Goal: Communication & Community: Share content

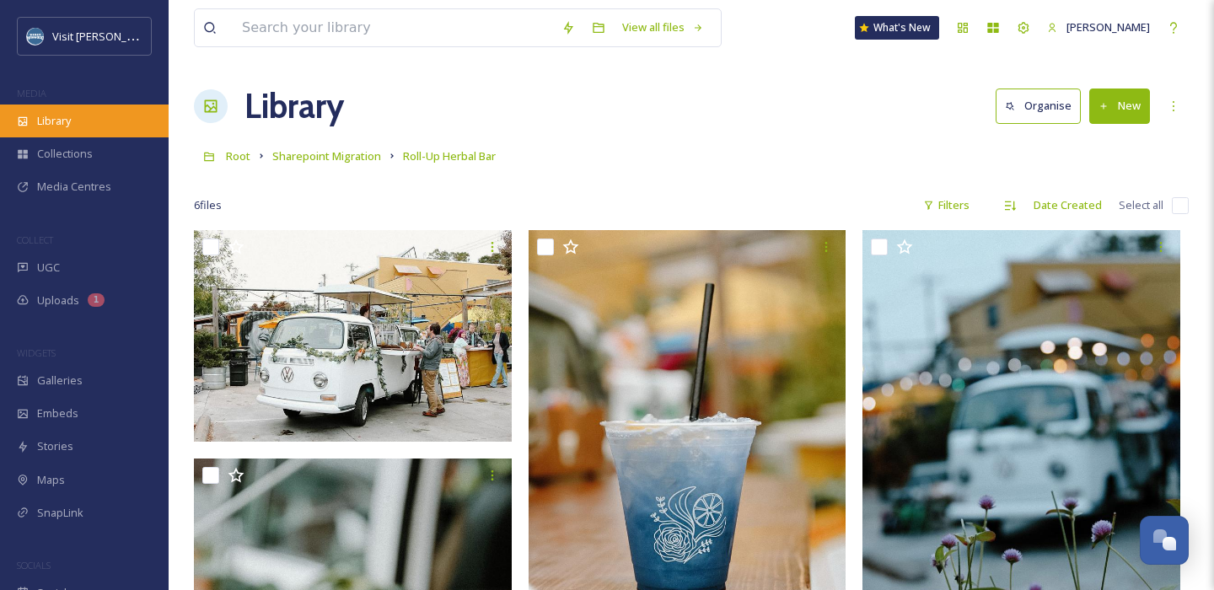
click at [67, 132] on div "Library" at bounding box center [84, 121] width 169 height 33
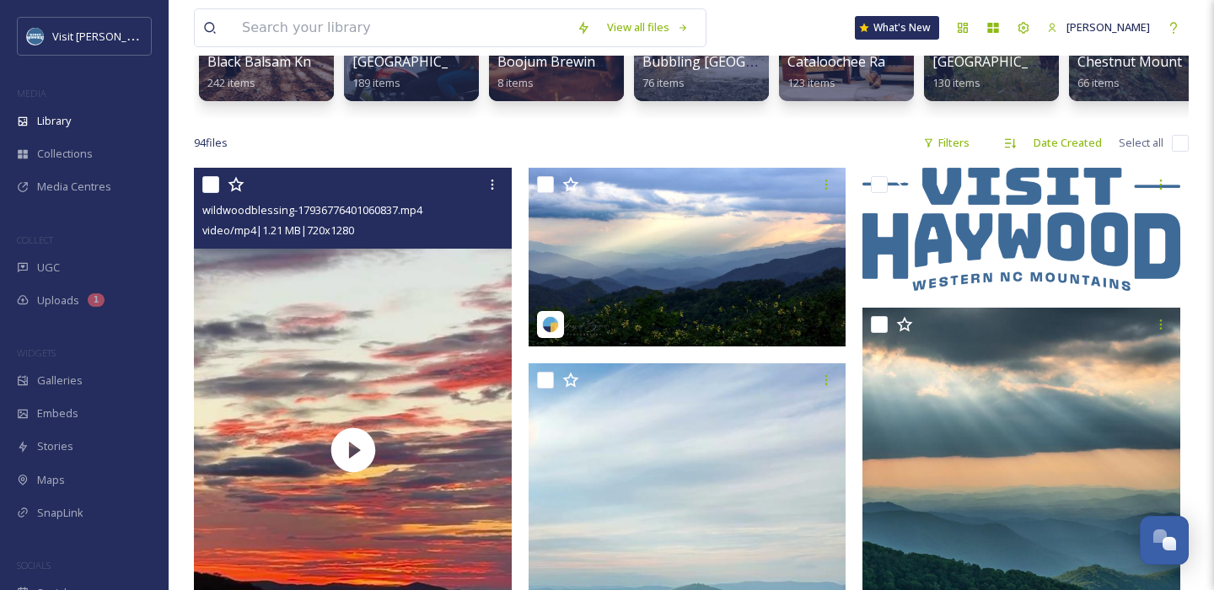
scroll to position [251, 0]
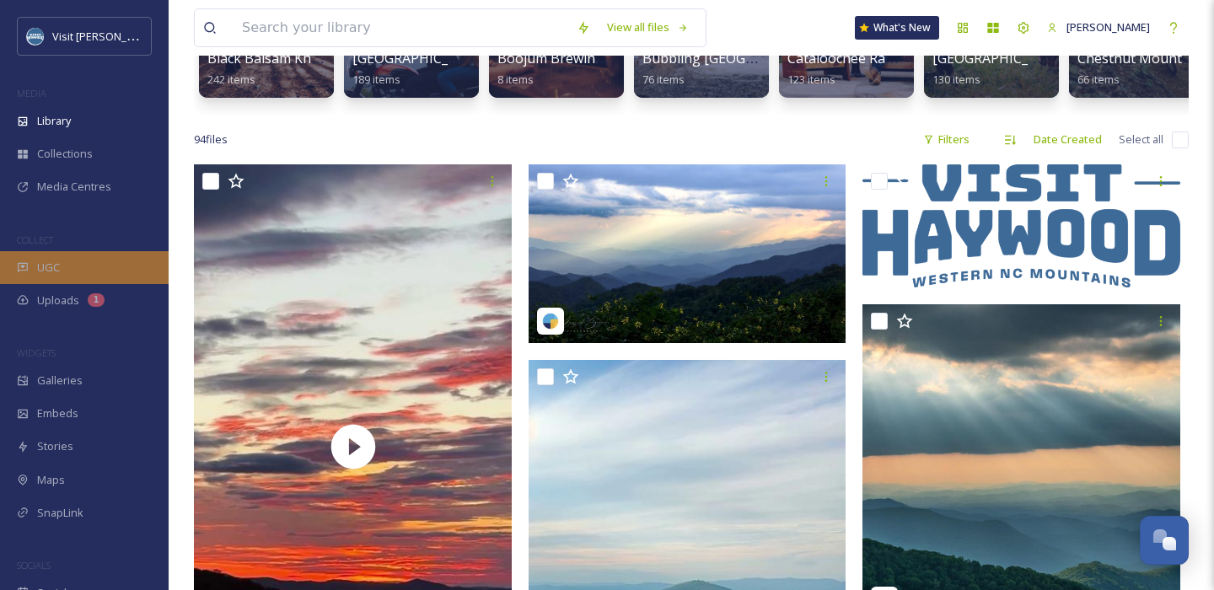
click at [83, 268] on div "UGC" at bounding box center [84, 267] width 169 height 33
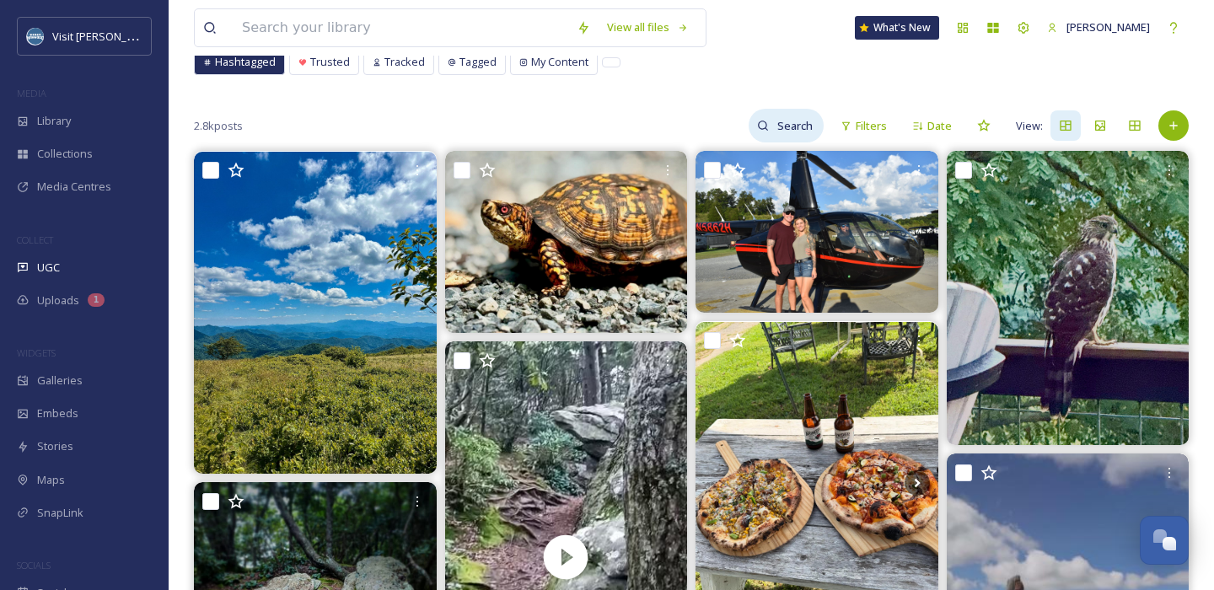
scroll to position [129, 0]
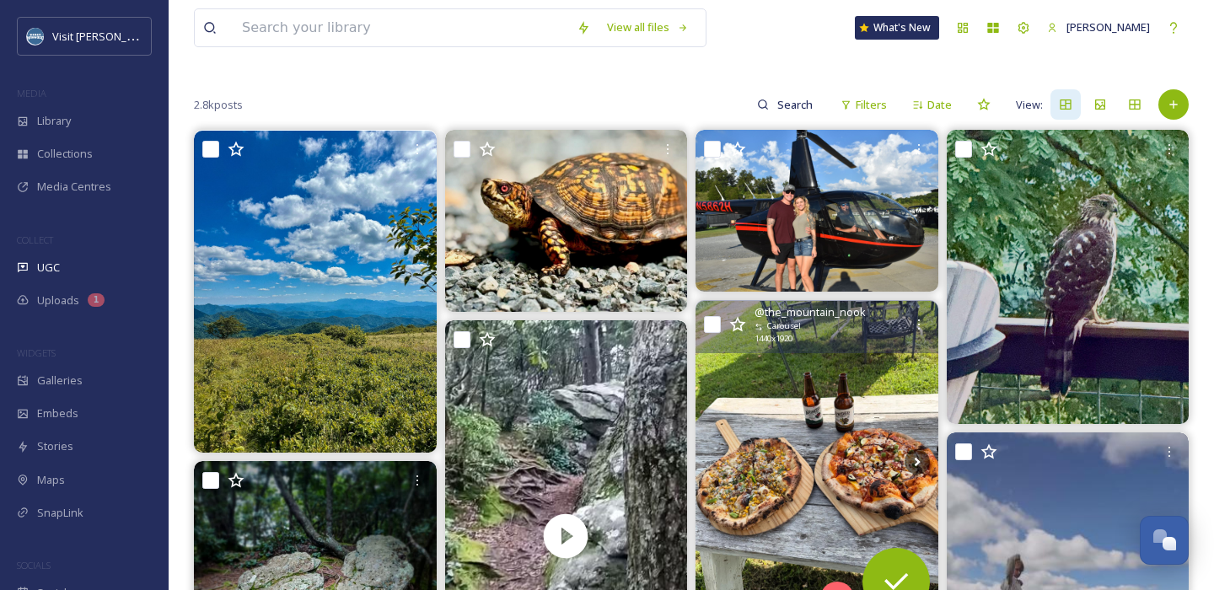
click at [817, 458] on img at bounding box center [816, 462] width 243 height 323
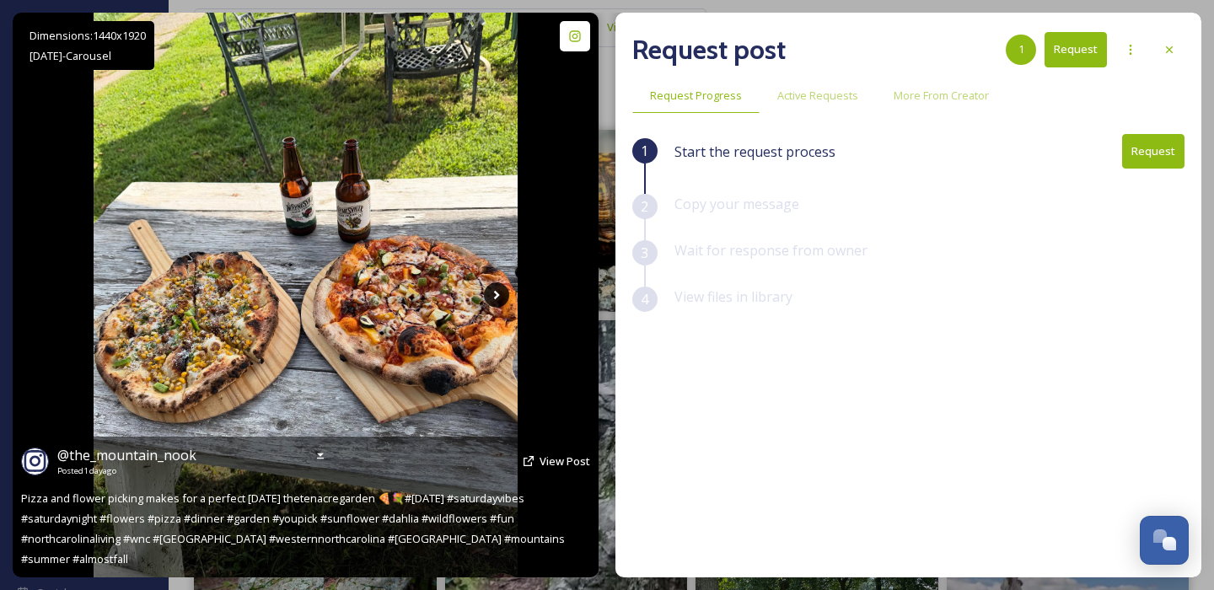
click at [500, 289] on icon at bounding box center [496, 294] width 25 height 25
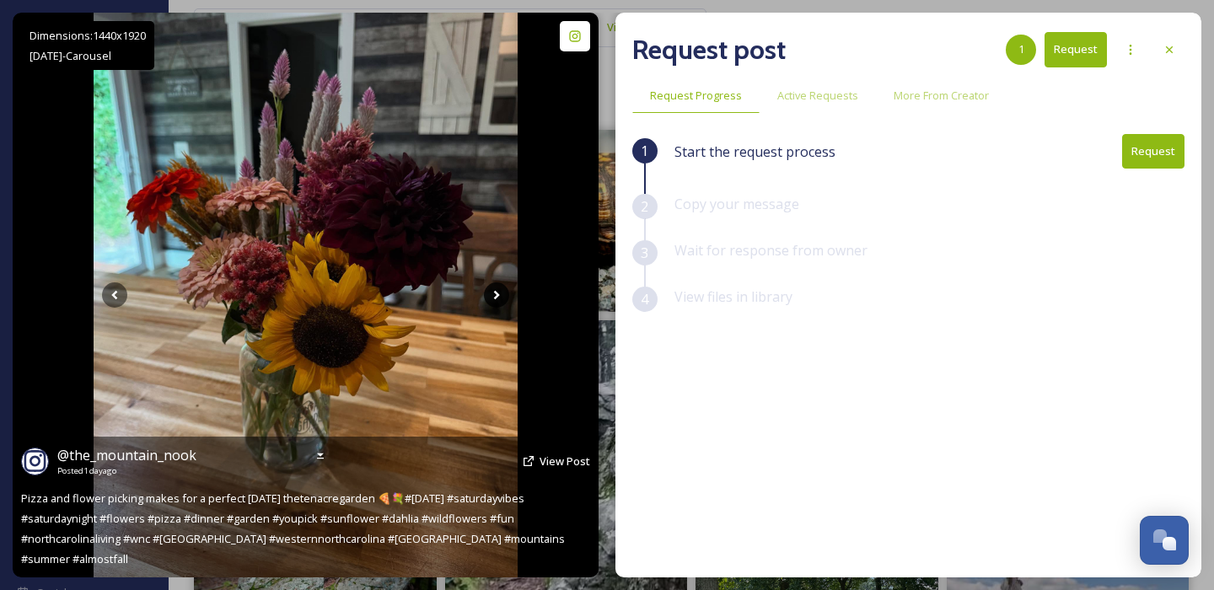
click at [499, 298] on icon at bounding box center [496, 294] width 25 height 25
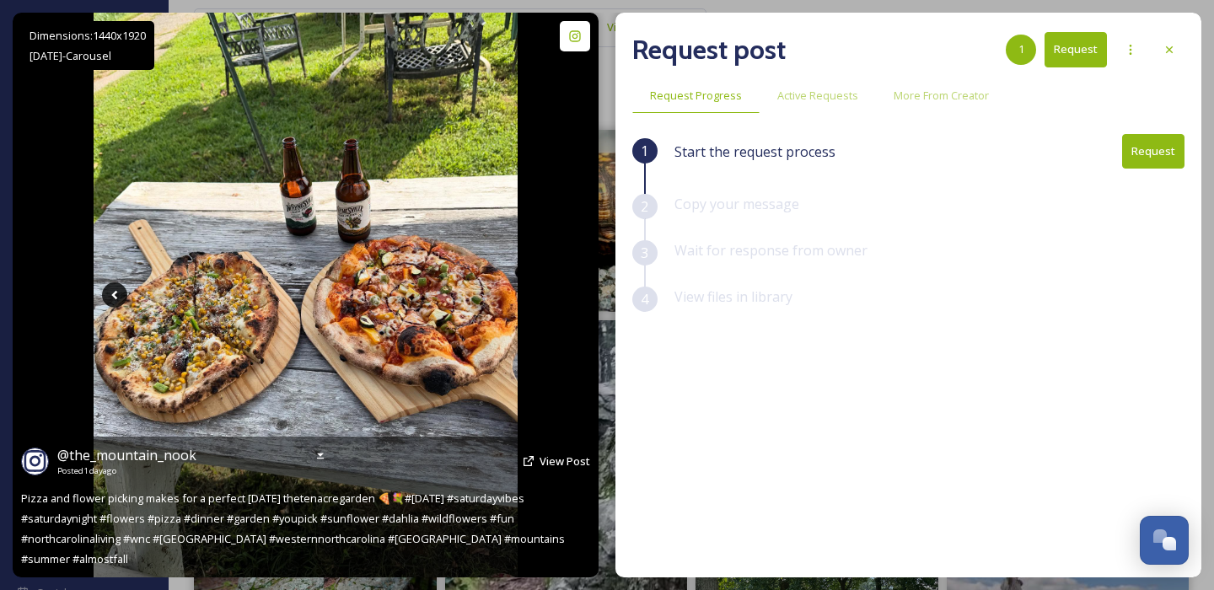
click at [109, 298] on icon at bounding box center [114, 294] width 25 height 25
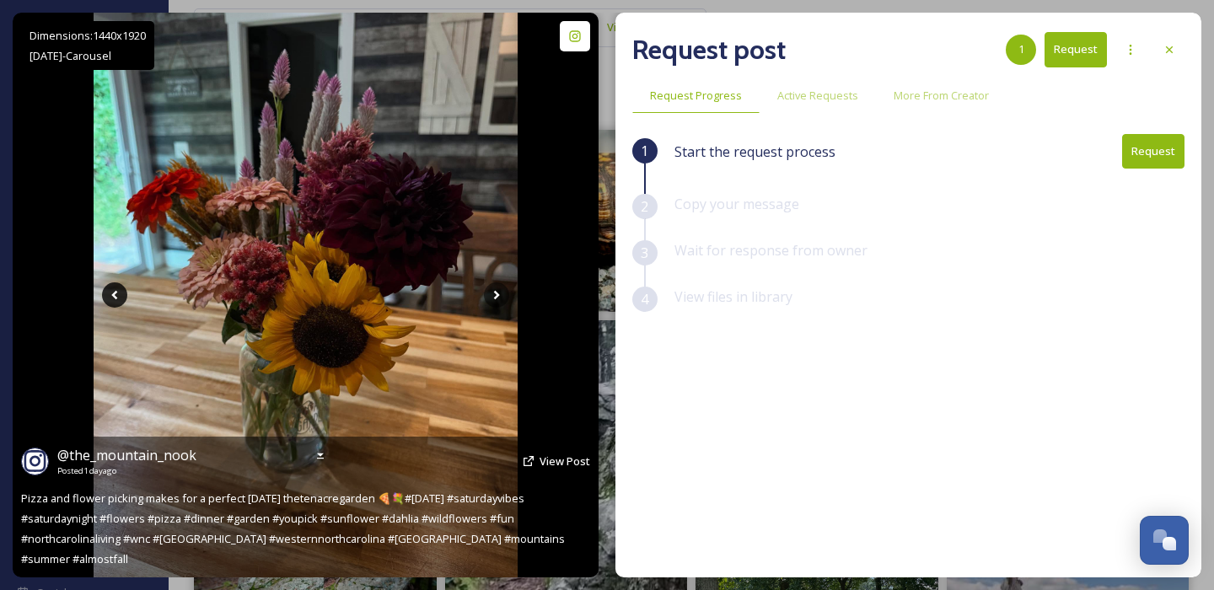
click at [109, 298] on icon at bounding box center [114, 294] width 25 height 25
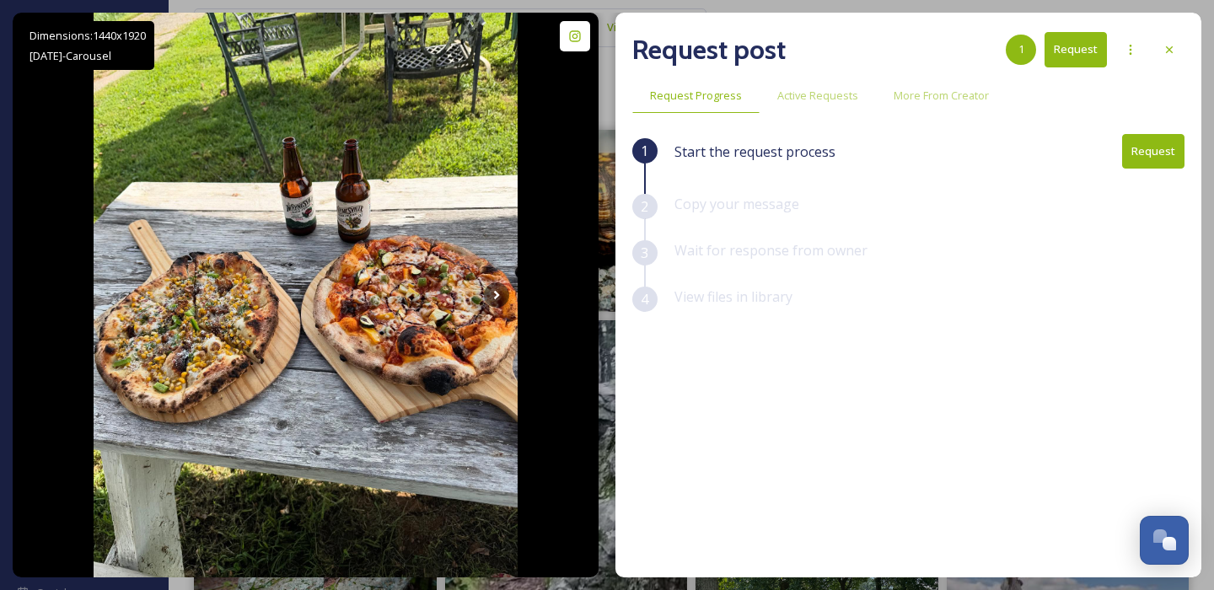
click at [1152, 137] on button "Request" at bounding box center [1153, 151] width 62 height 35
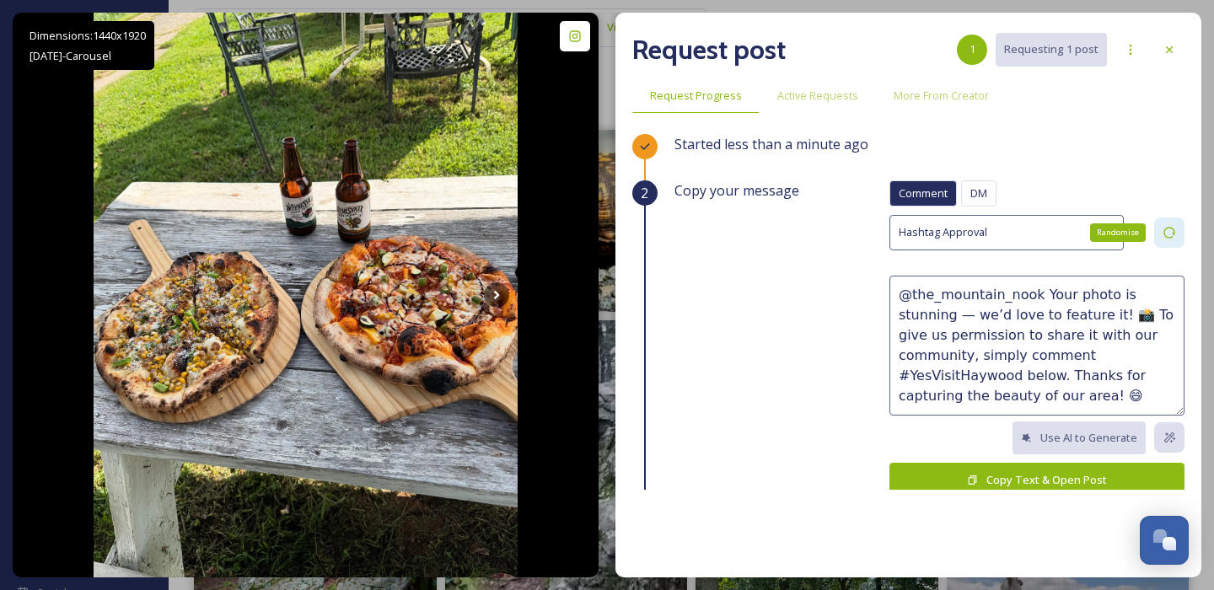
click at [1176, 228] on div "Randomise" at bounding box center [1169, 232] width 30 height 30
type textarea "@the_mountain_nook We absolutely love this photo! 😍 We'd be thrilled to share i…"
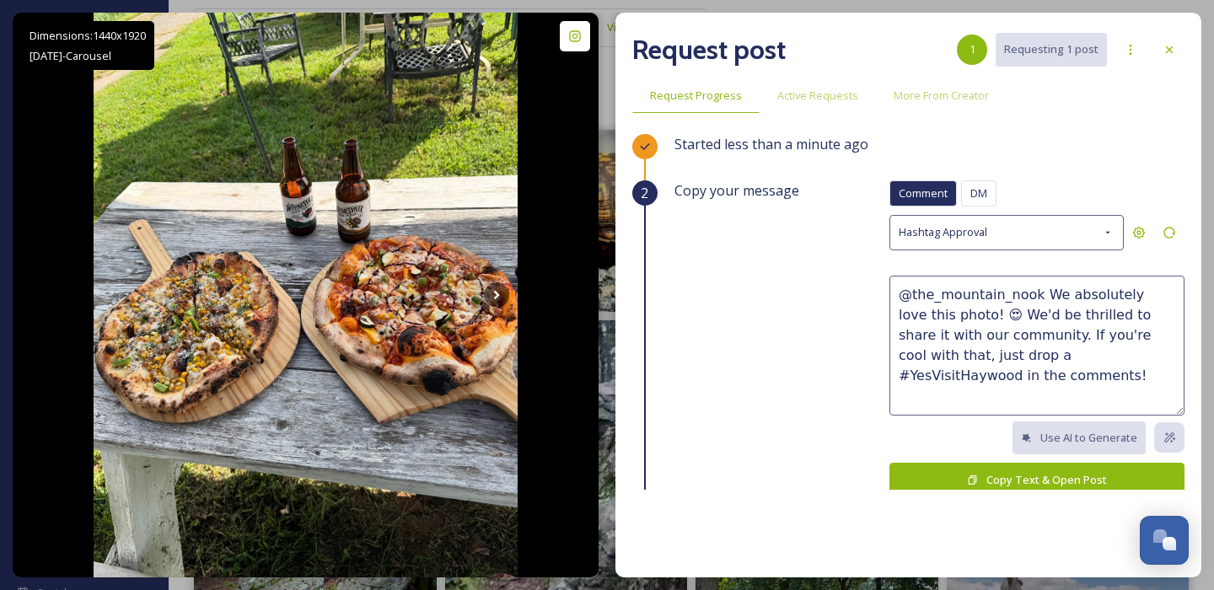
click at [1100, 481] on button "Copy Text & Open Post" at bounding box center [1036, 480] width 295 height 35
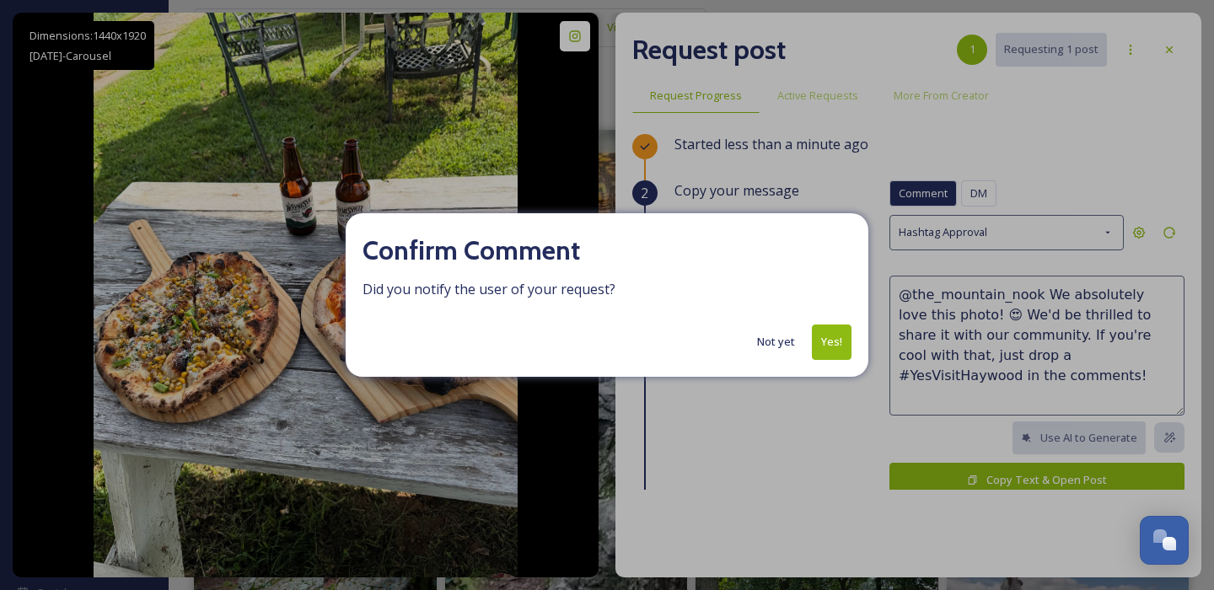
click at [824, 347] on button "Yes!" at bounding box center [832, 342] width 40 height 35
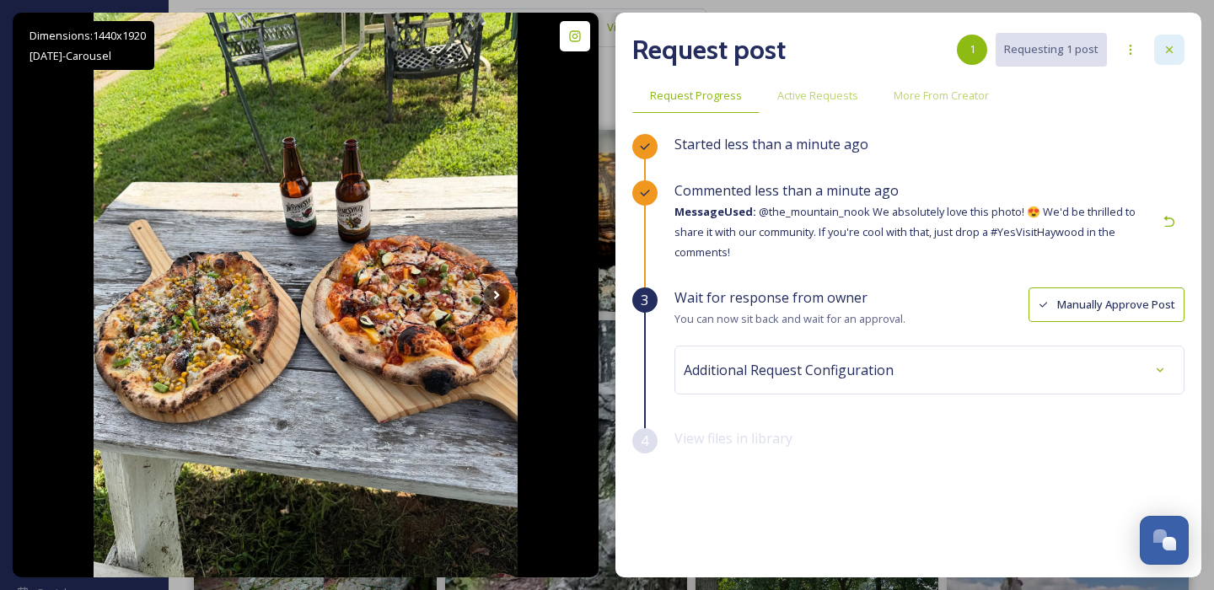
click at [1168, 44] on icon at bounding box center [1169, 49] width 13 height 13
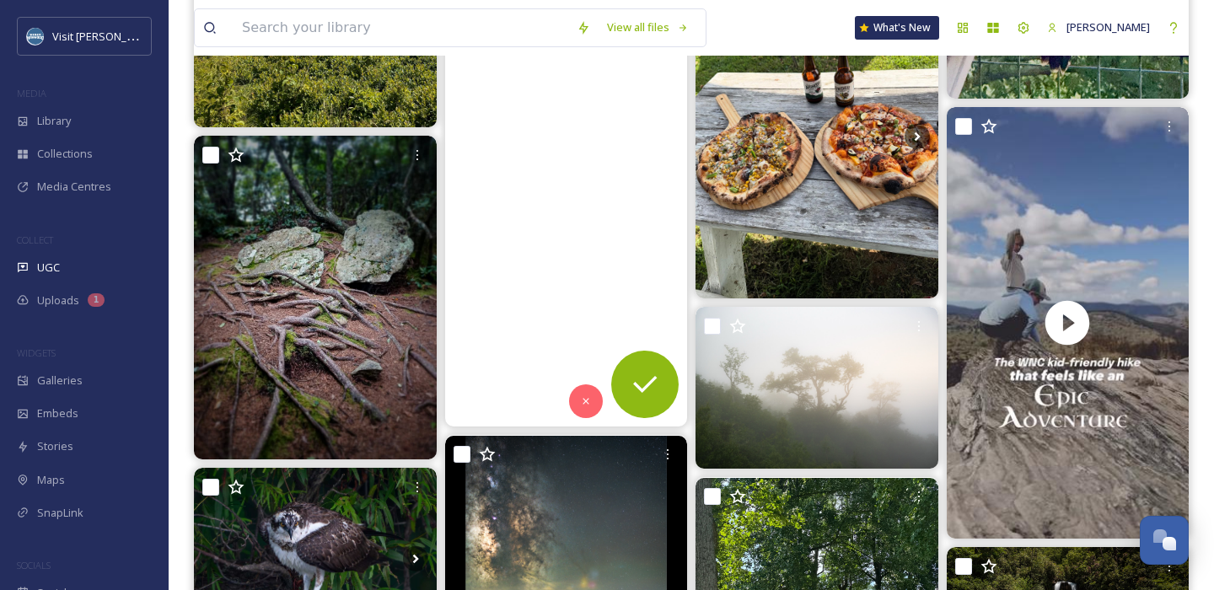
scroll to position [474, 0]
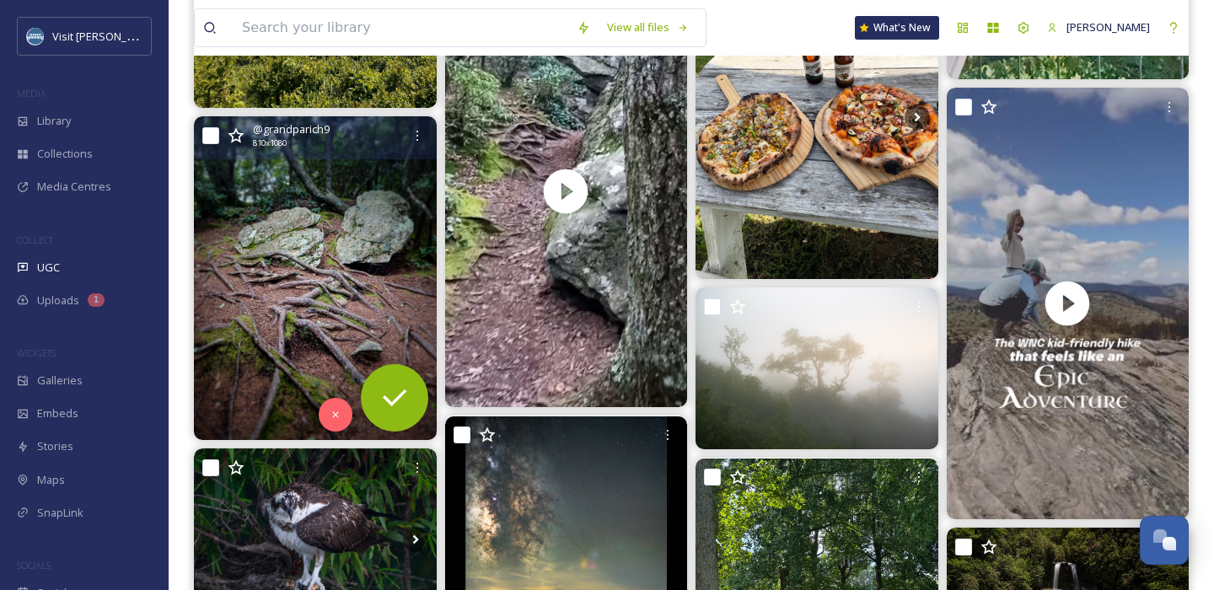
click at [231, 267] on img at bounding box center [315, 277] width 243 height 323
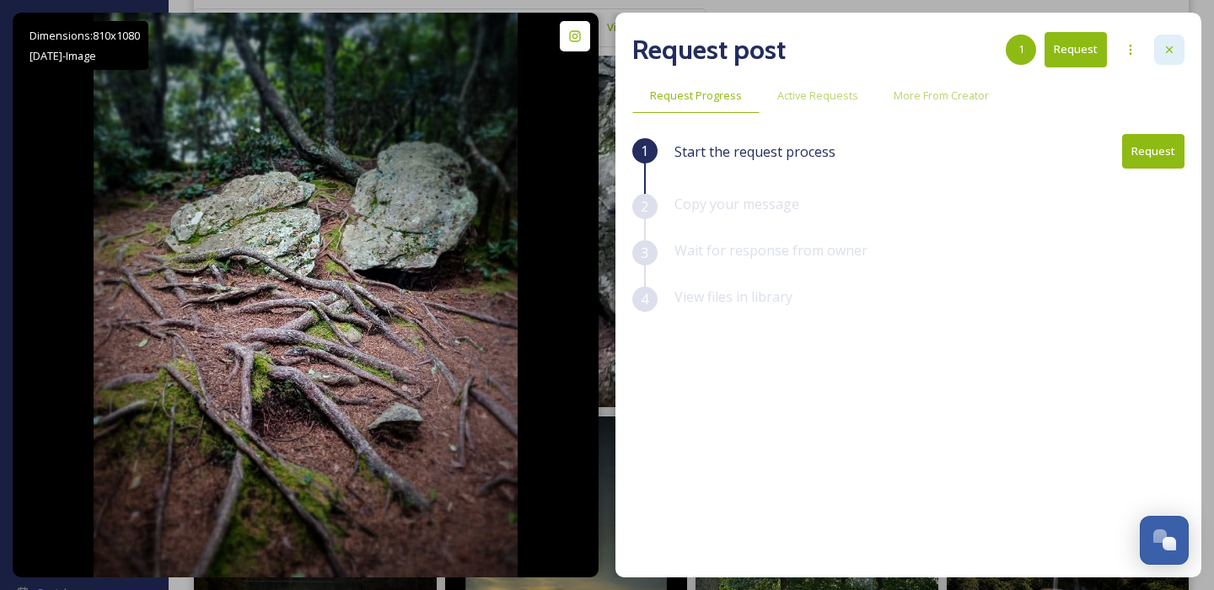
click at [1177, 41] on div at bounding box center [1169, 50] width 30 height 30
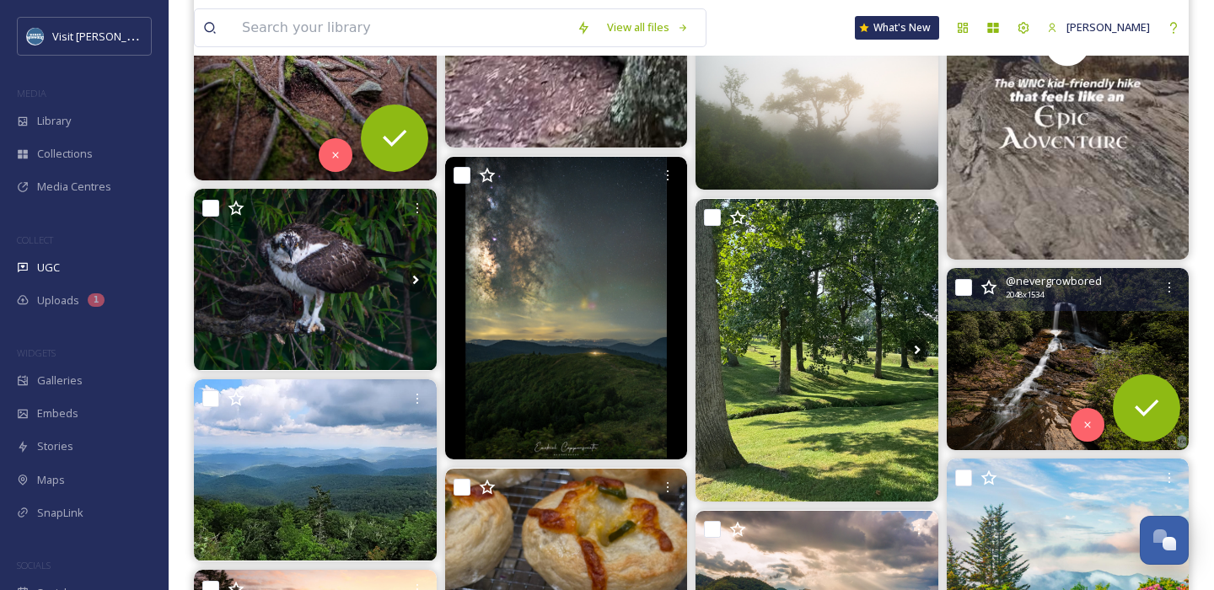
scroll to position [811, 0]
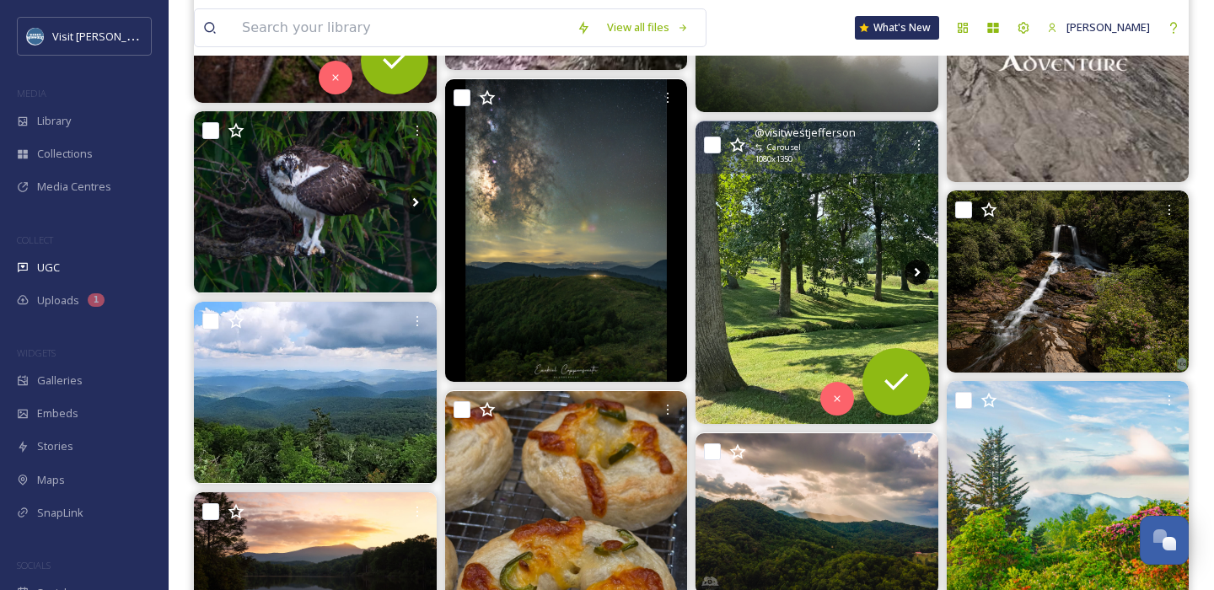
click at [916, 275] on icon at bounding box center [917, 272] width 6 height 9
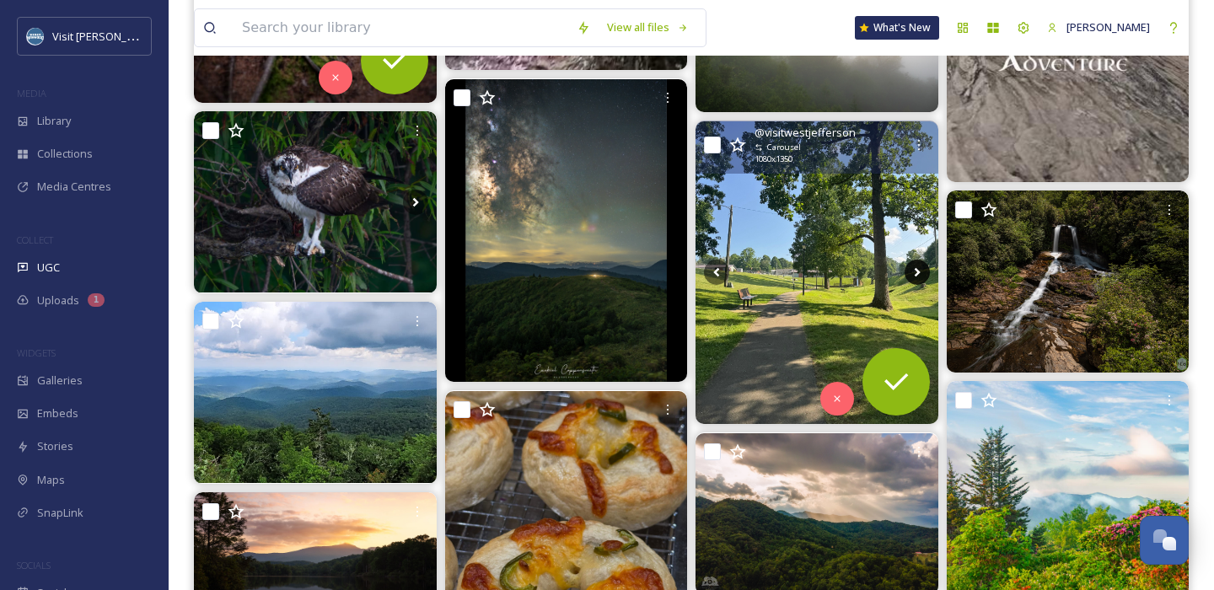
click at [916, 275] on icon at bounding box center [917, 272] width 6 height 9
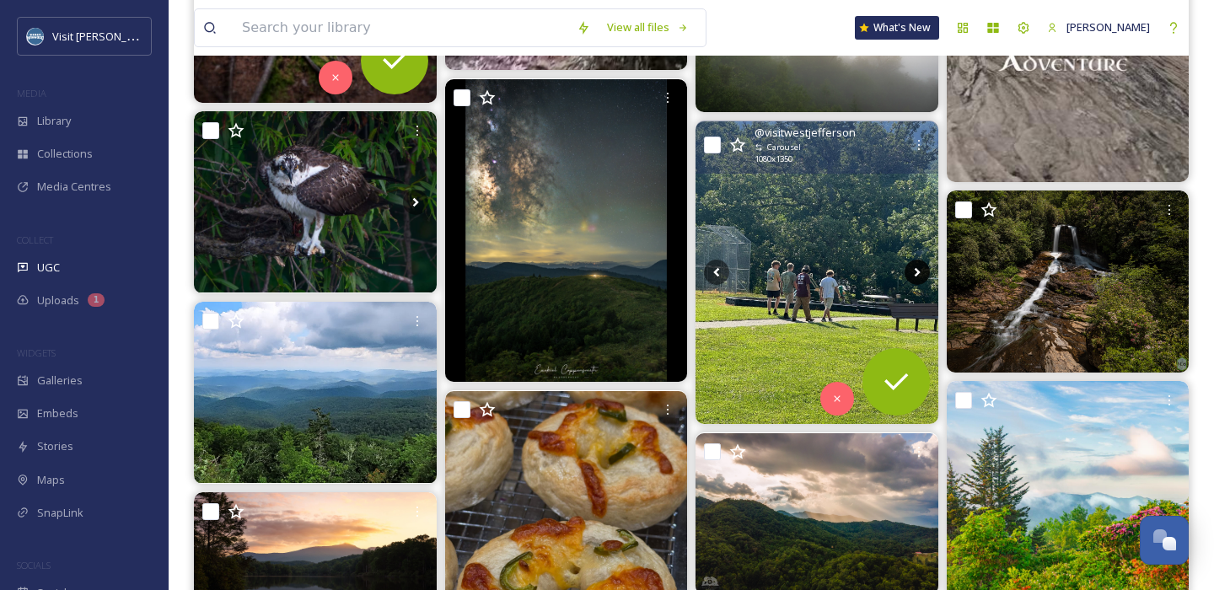
click at [916, 274] on icon at bounding box center [917, 272] width 6 height 9
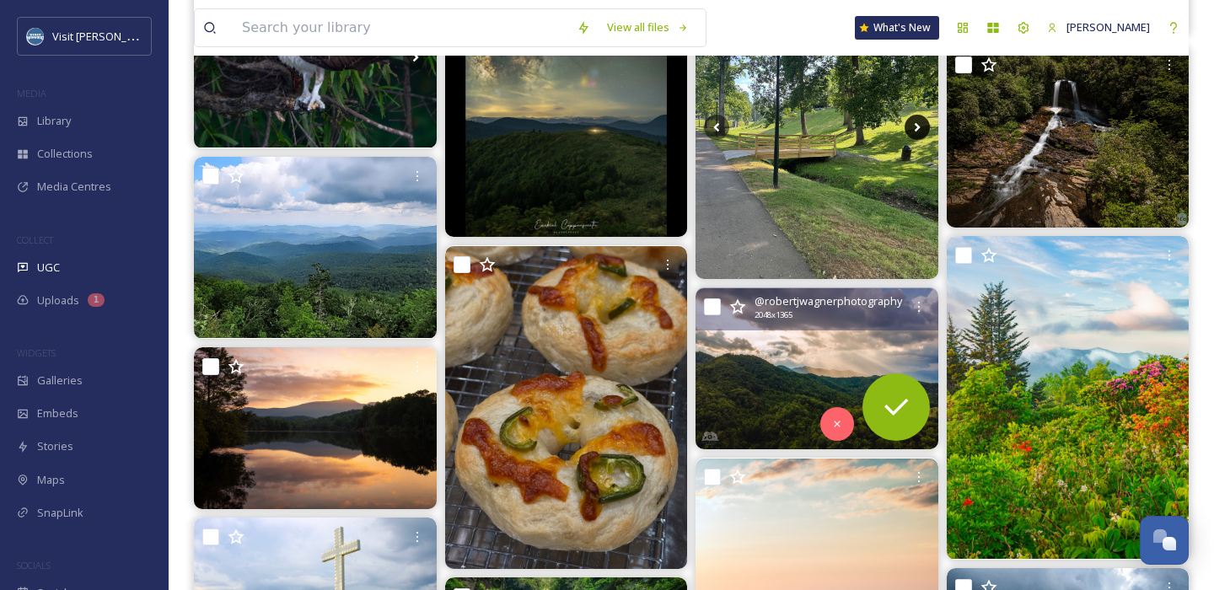
scroll to position [985, 0]
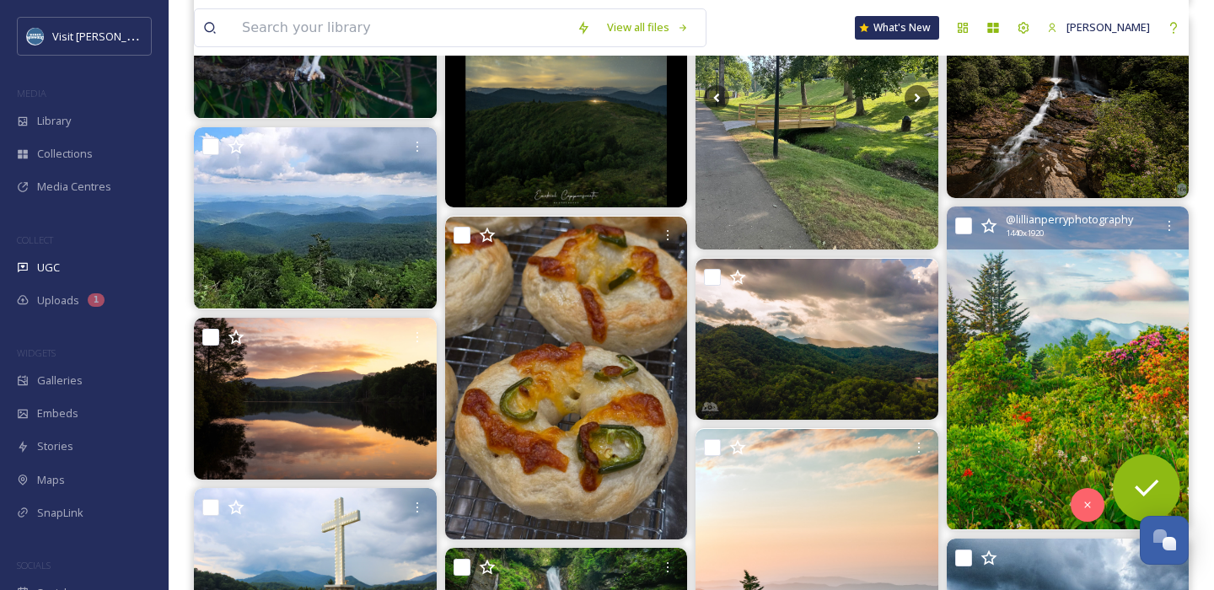
click at [1045, 390] on img at bounding box center [1068, 368] width 243 height 323
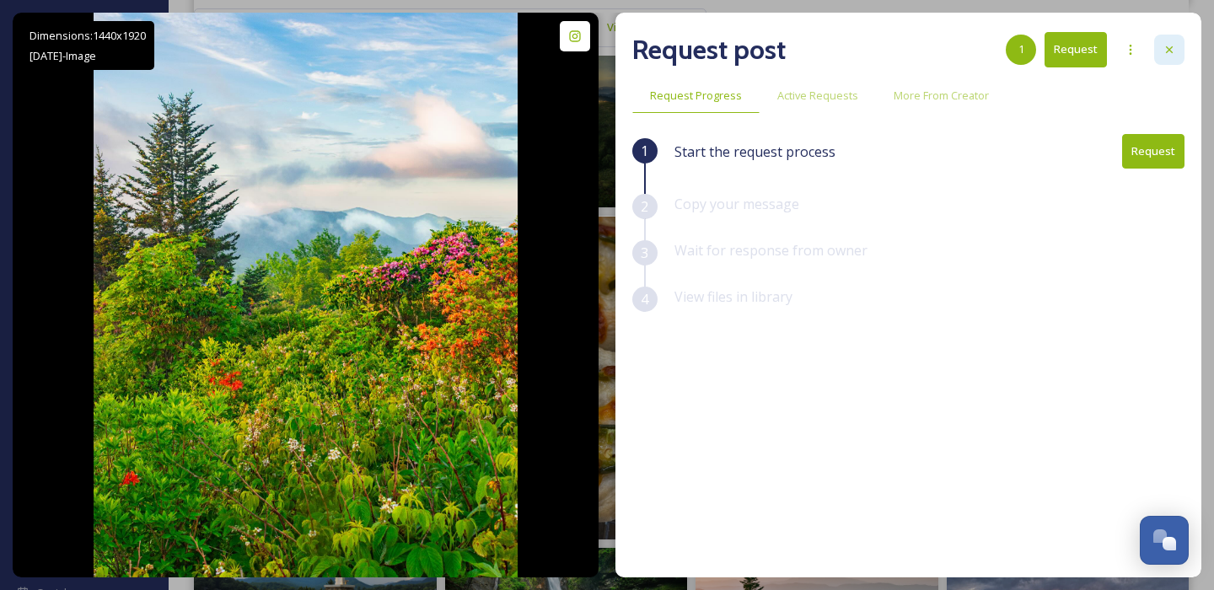
click at [1162, 50] on div at bounding box center [1169, 50] width 30 height 30
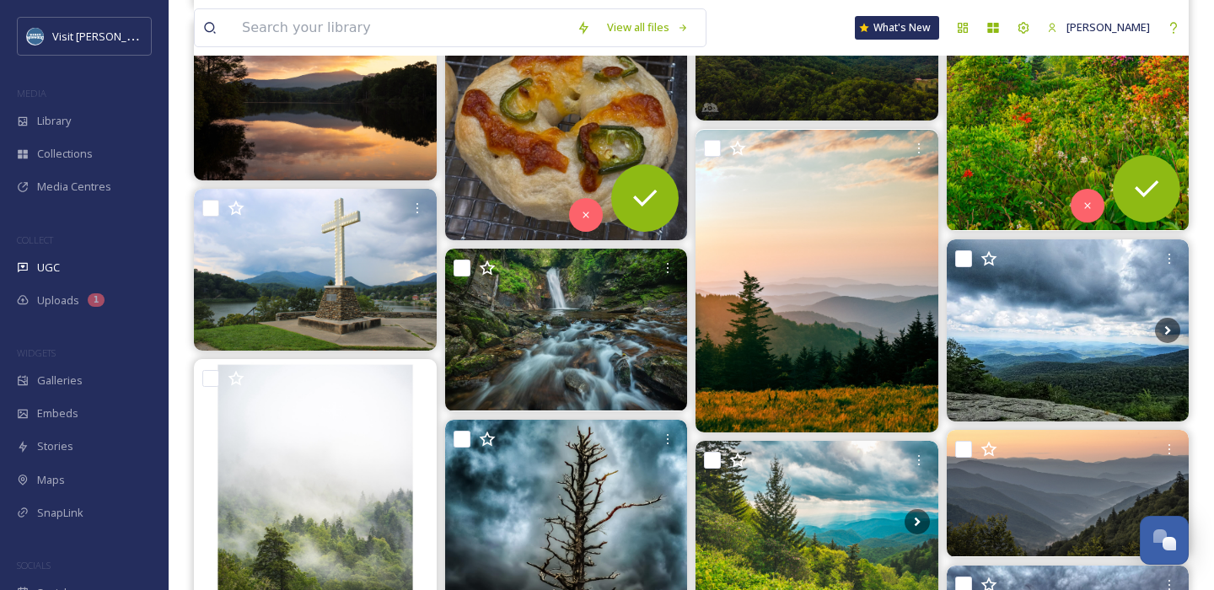
scroll to position [1311, 0]
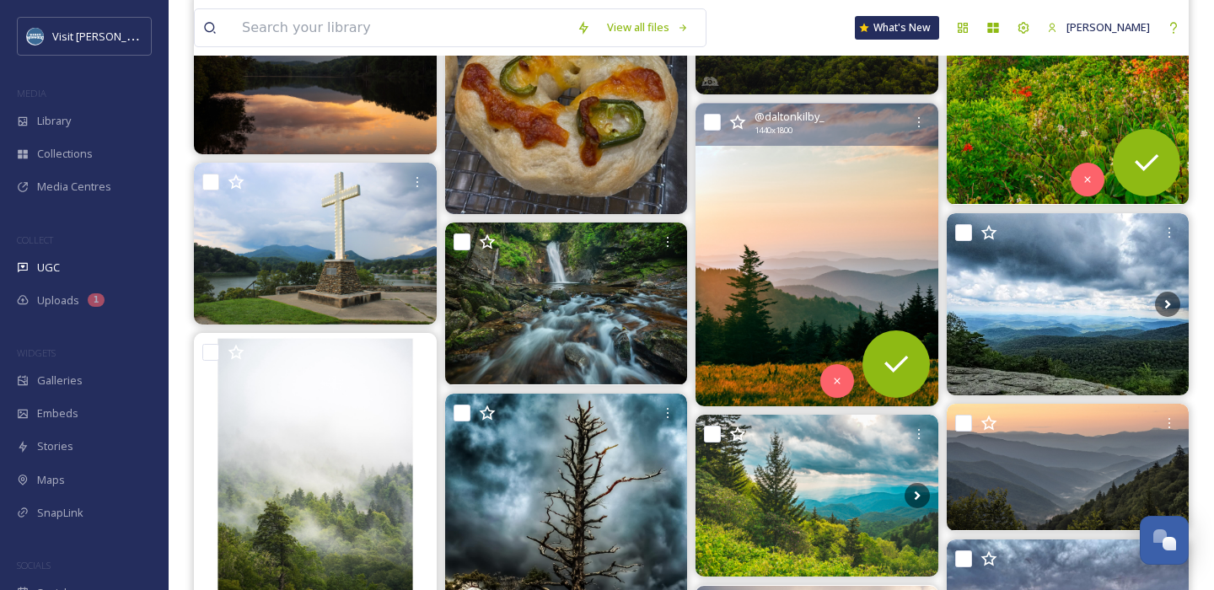
click at [781, 232] on img at bounding box center [816, 255] width 243 height 303
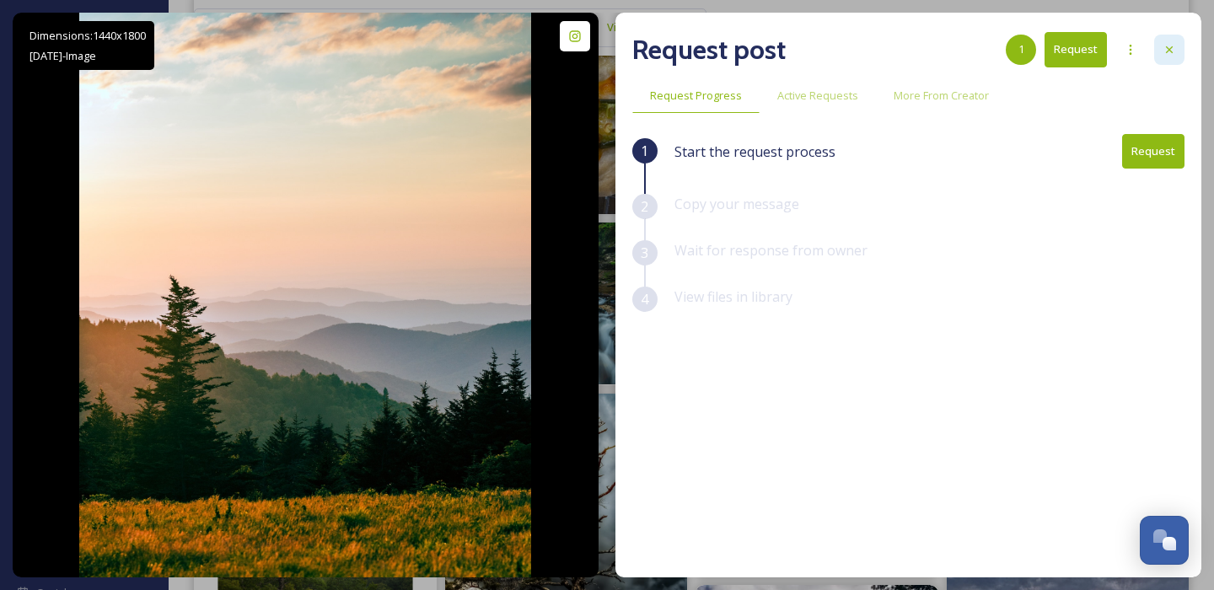
click at [1170, 64] on div at bounding box center [1169, 50] width 30 height 30
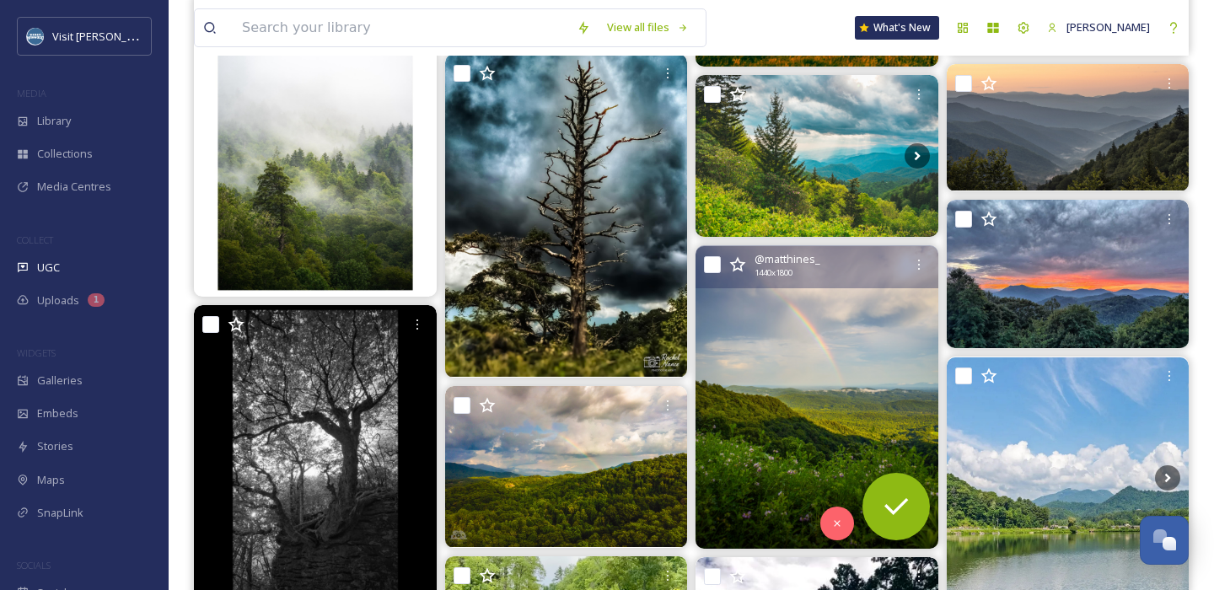
scroll to position [1654, 0]
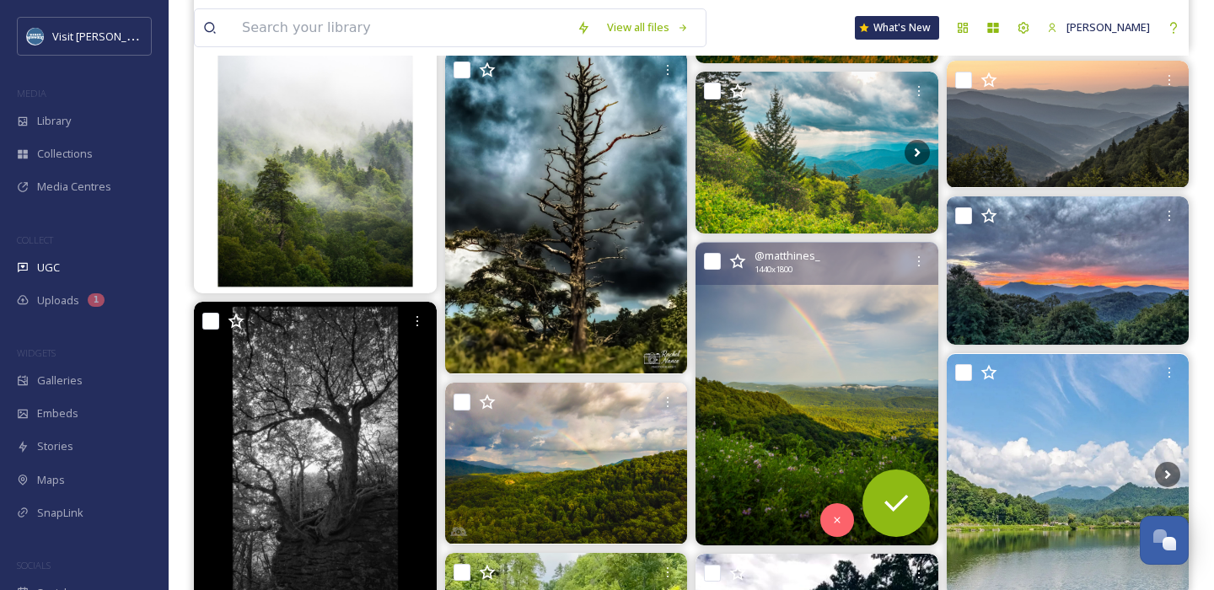
click at [814, 361] on img at bounding box center [816, 394] width 243 height 303
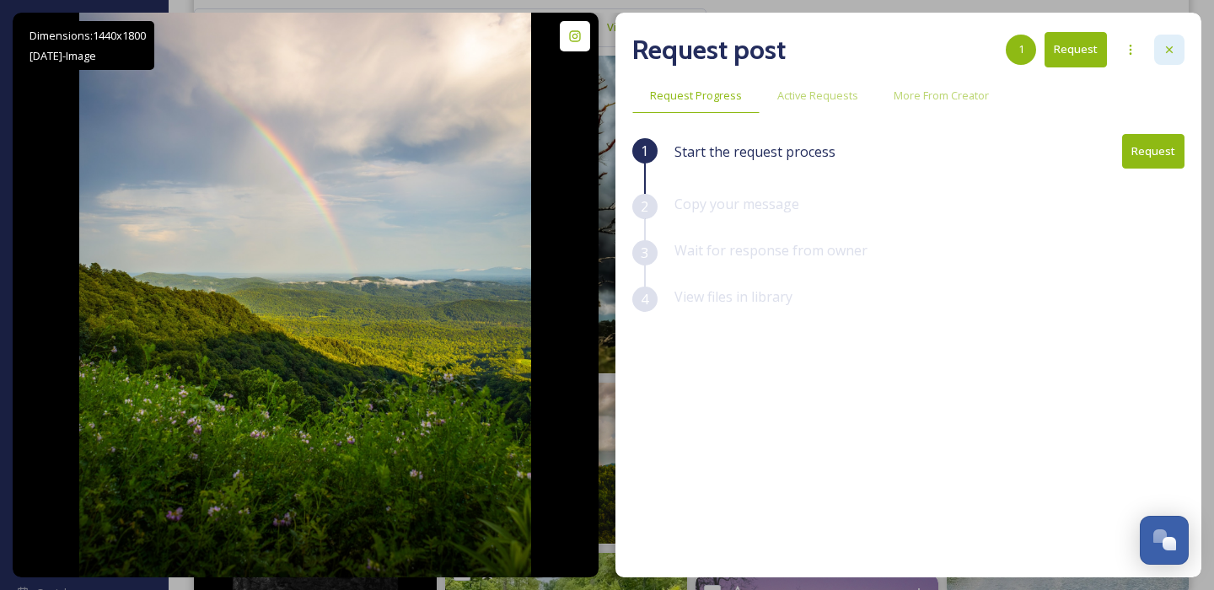
click at [1175, 45] on icon at bounding box center [1169, 49] width 13 height 13
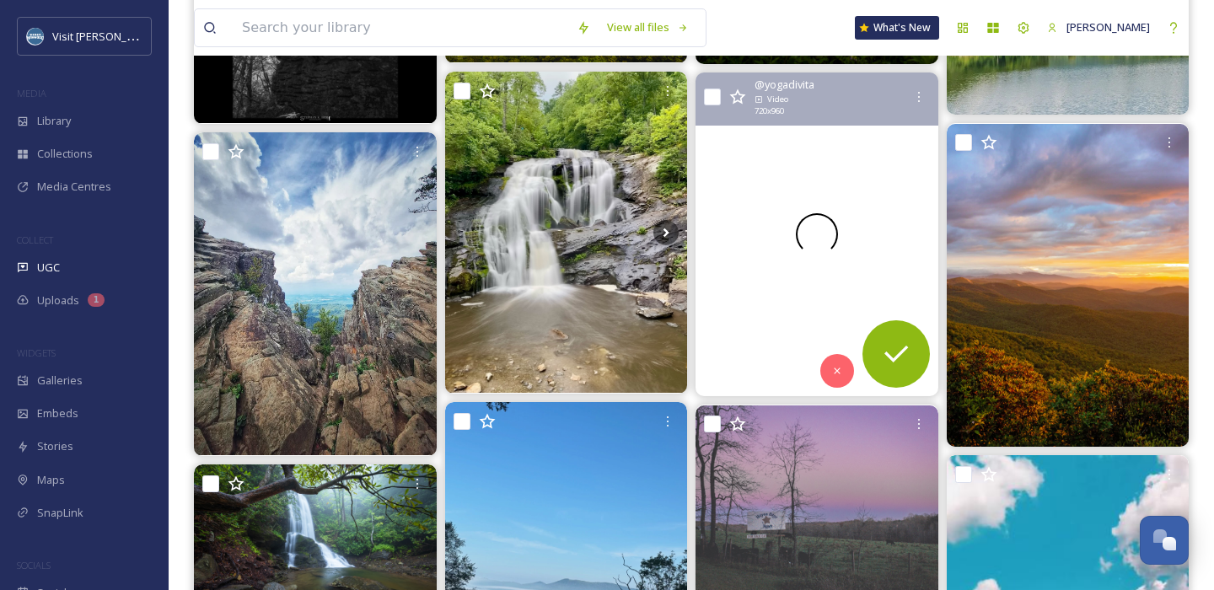
scroll to position [2137, 0]
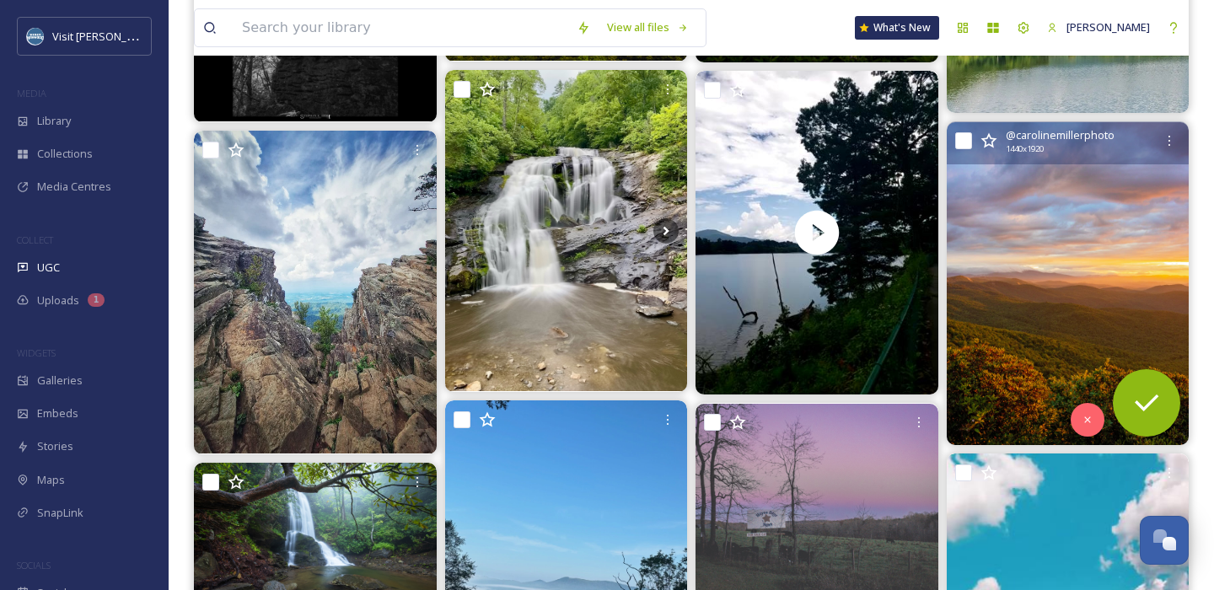
click at [1023, 200] on img at bounding box center [1068, 283] width 243 height 323
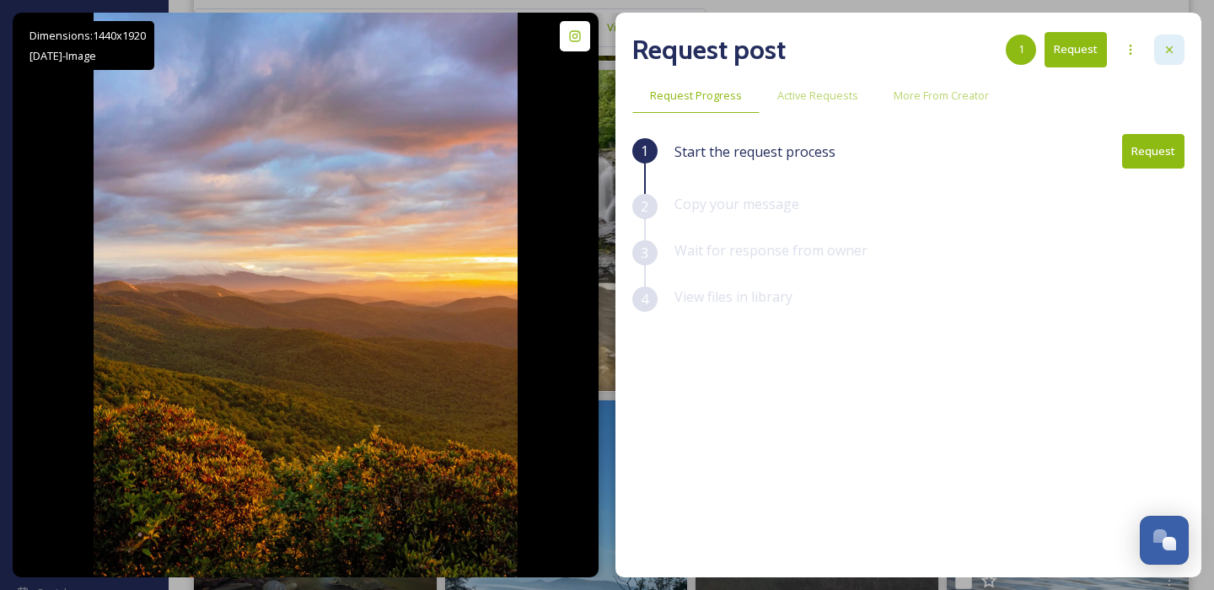
click at [1165, 36] on div at bounding box center [1169, 50] width 30 height 30
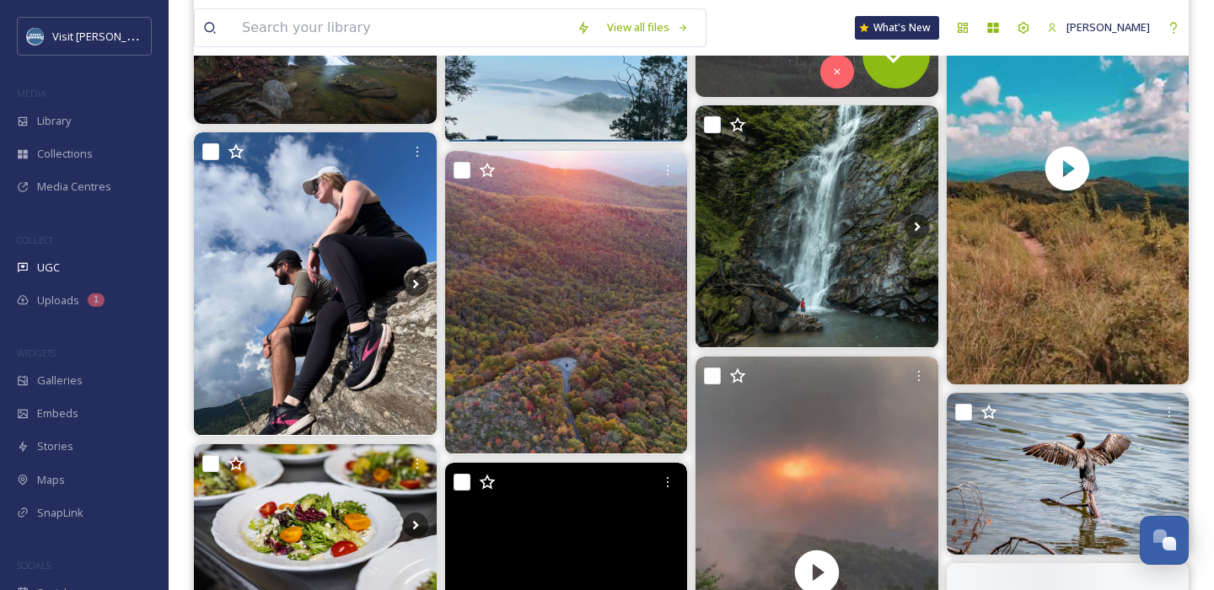
scroll to position [2640, 0]
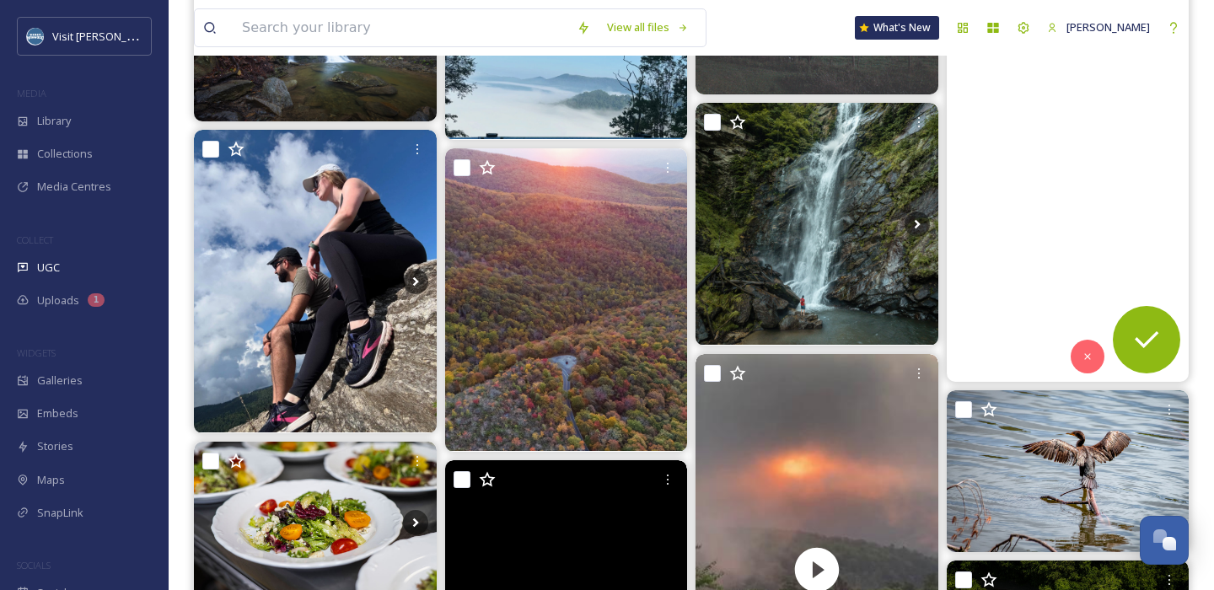
click at [1077, 109] on video "Chasing clouds and catching time 🌿☁️⏳\aA timelapse from last Saturday’s hike at…" at bounding box center [1067, 166] width 243 height 432
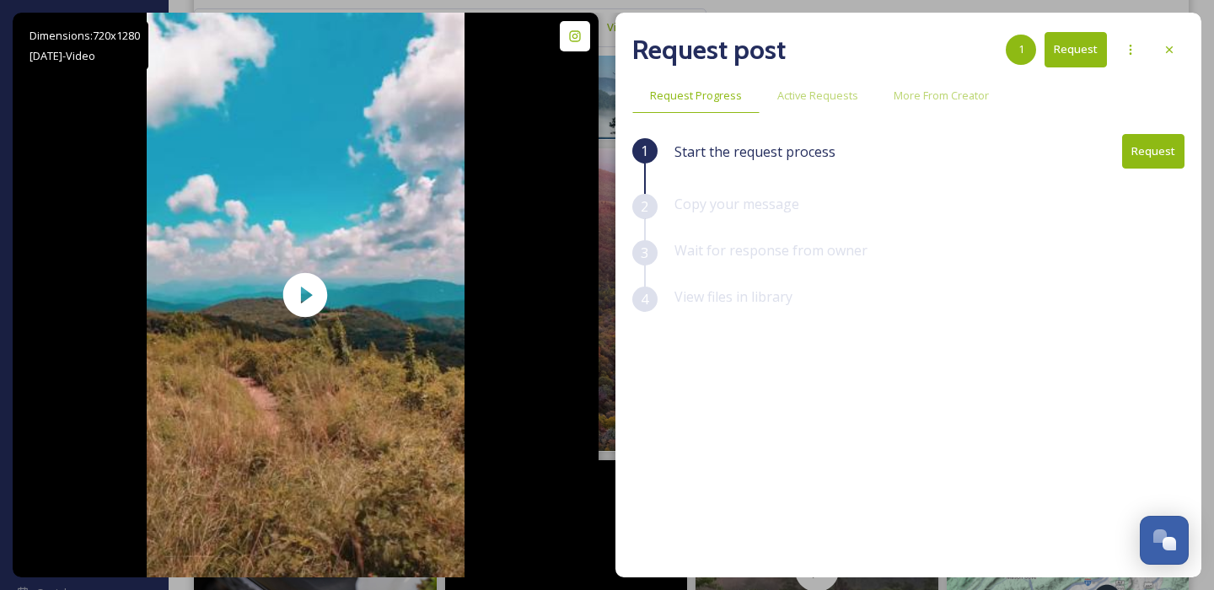
click at [1142, 148] on button "Request" at bounding box center [1153, 151] width 62 height 35
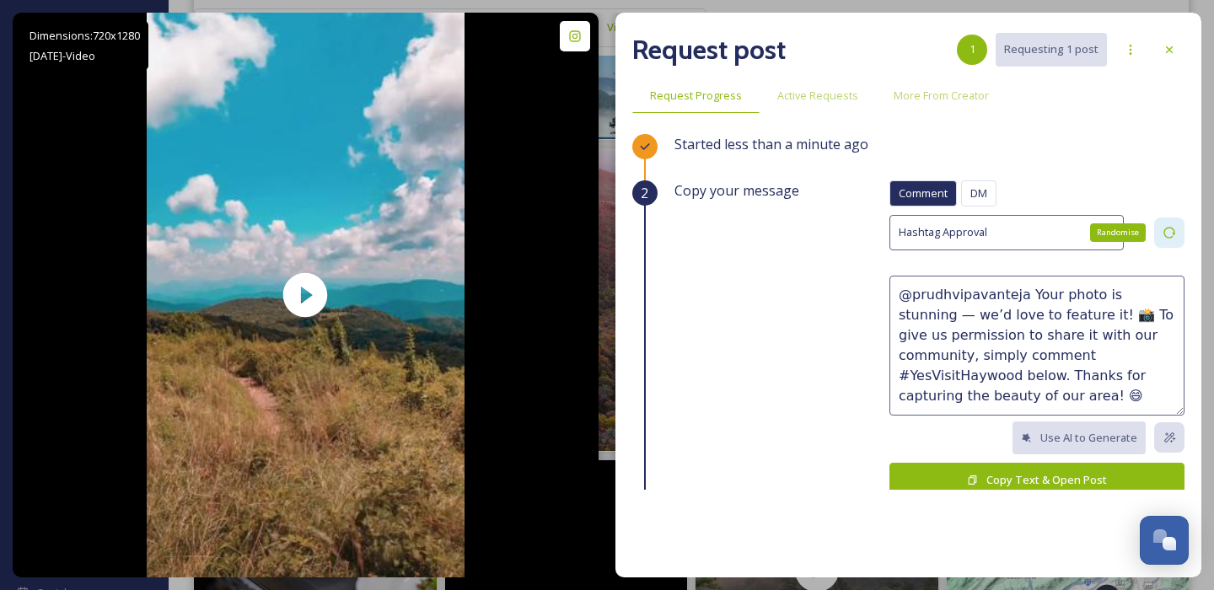
click at [1159, 228] on div "Randomise" at bounding box center [1169, 232] width 30 height 30
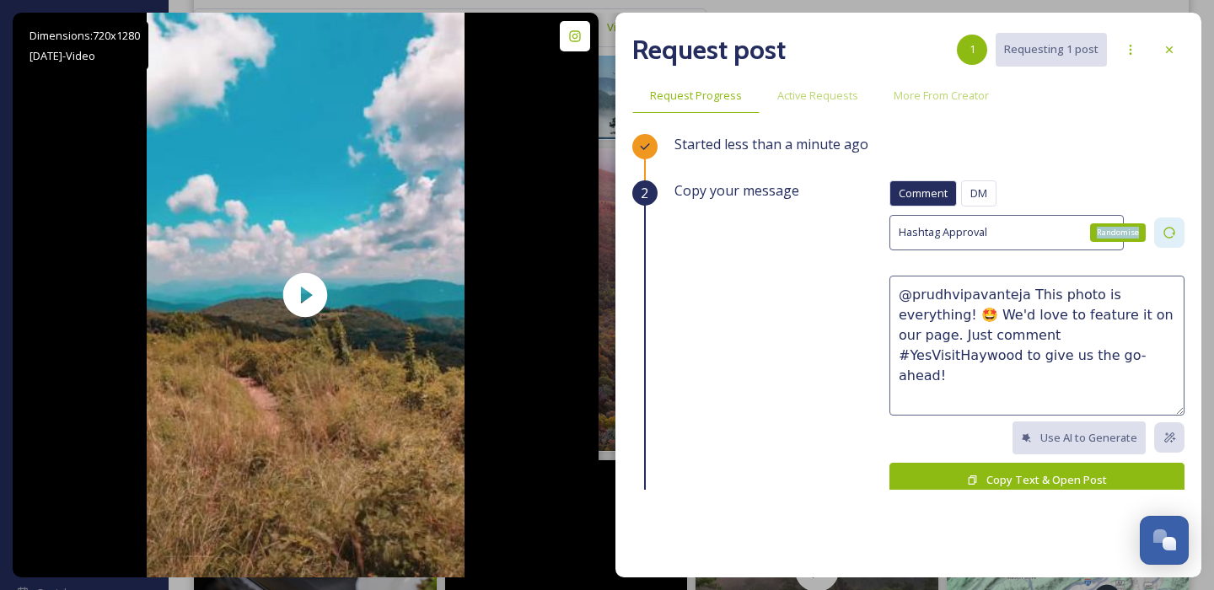
click at [1160, 228] on div "Randomise" at bounding box center [1169, 232] width 30 height 30
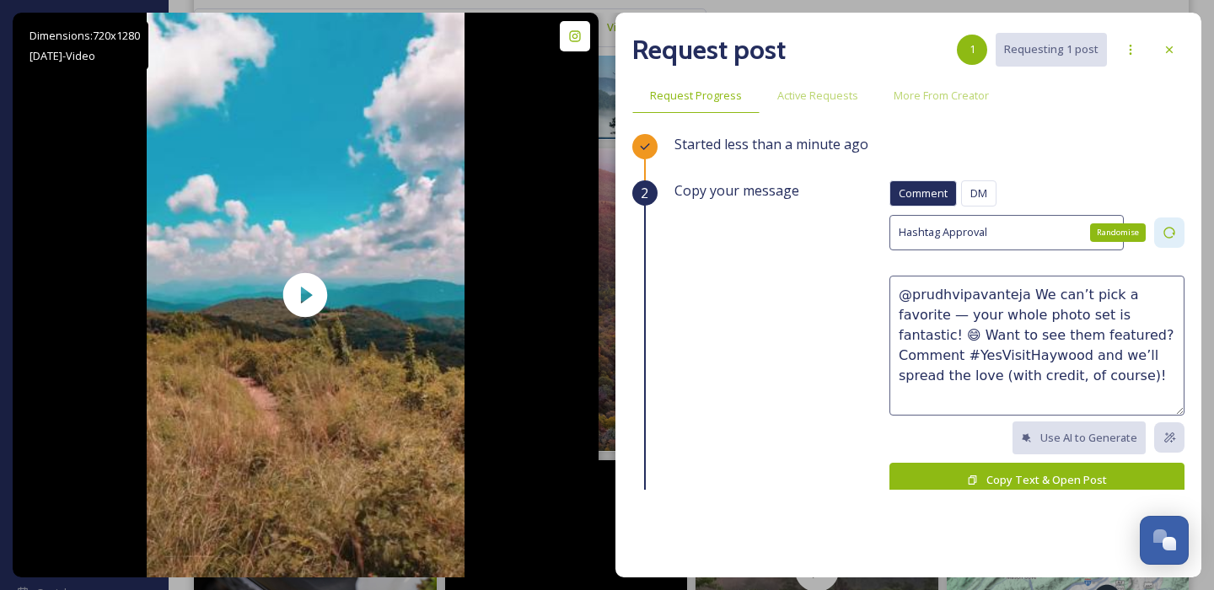
click at [1160, 228] on div "Randomise" at bounding box center [1169, 232] width 30 height 30
click at [1165, 237] on icon at bounding box center [1169, 232] width 13 height 13
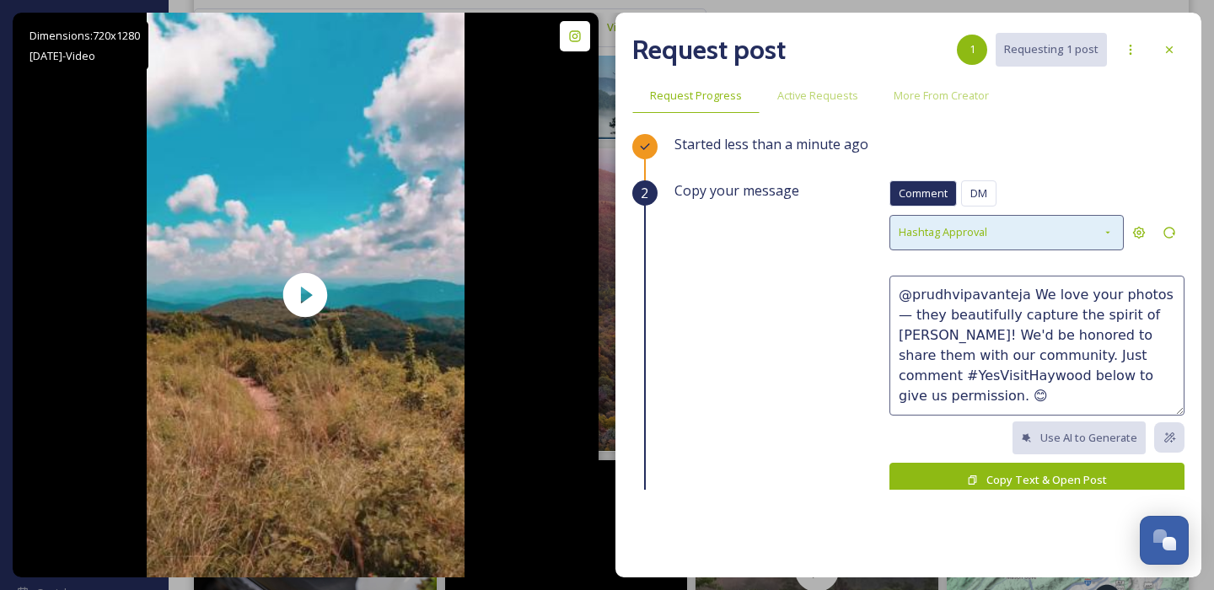
click at [1004, 230] on div "Hashtag Approval" at bounding box center [1006, 232] width 234 height 35
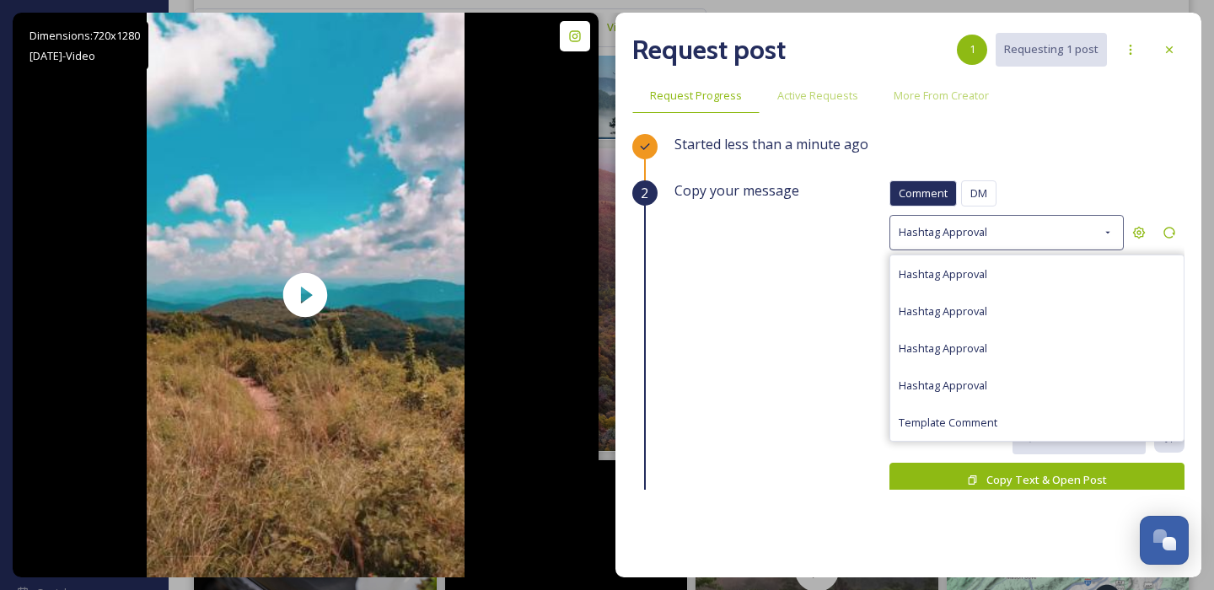
click at [753, 328] on div "Copy your message Comment DM Comment DM Hashtag Approval Hashtag Approval Hasht…" at bounding box center [929, 353] width 510 height 346
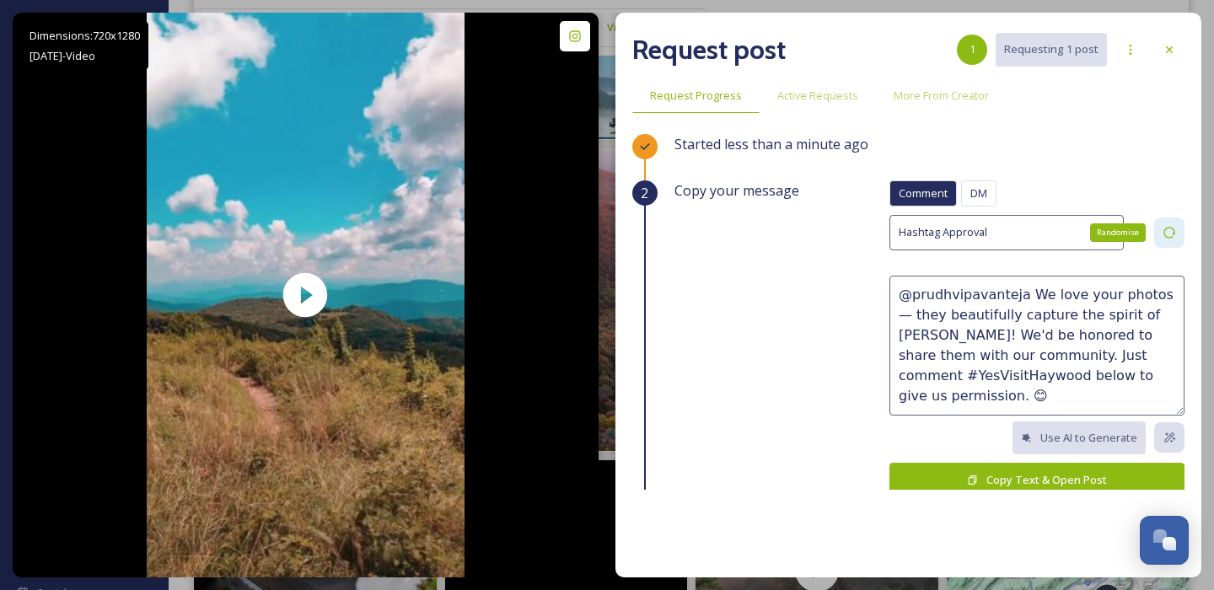
click at [1172, 234] on icon at bounding box center [1169, 232] width 13 height 13
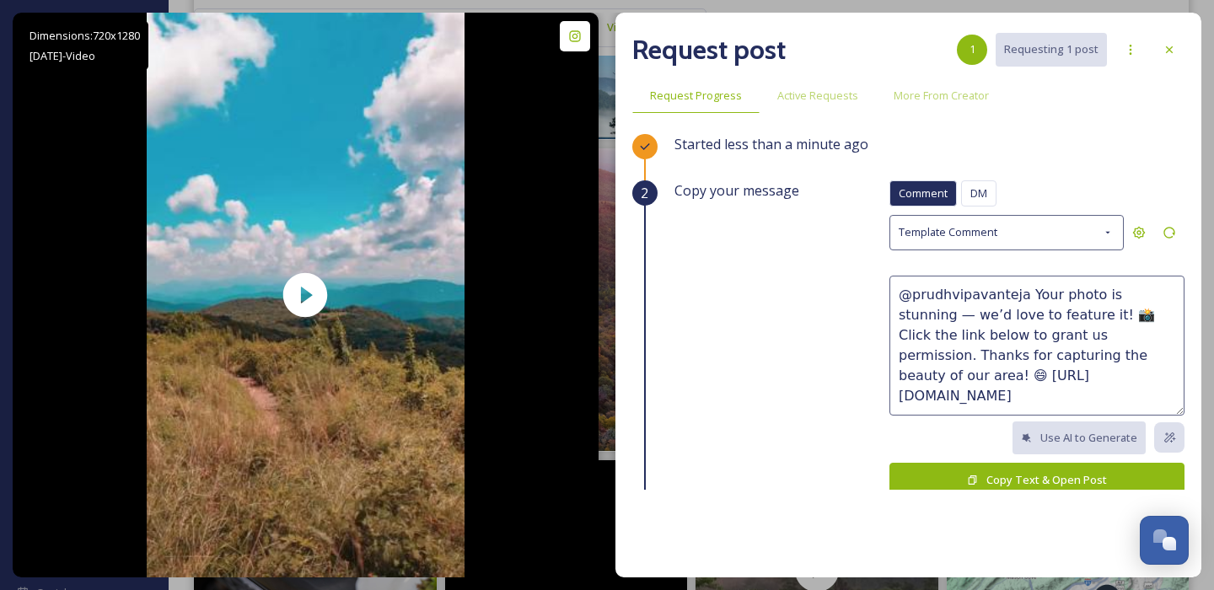
drag, startPoint x: 1051, startPoint y: 293, endPoint x: 1086, endPoint y: 293, distance: 34.6
click at [1086, 293] on textarea "@prudhvipavanteja Your photo is stunning — we’d love to feature it! 📸 Click the…" at bounding box center [1036, 346] width 295 height 140
click at [1099, 362] on textarea "@prudhvipavanteja Your video is stunning — we’d love to feature it! 📸 Click the…" at bounding box center [1036, 346] width 295 height 140
click at [1167, 233] on icon at bounding box center [1169, 232] width 13 height 13
drag, startPoint x: 935, startPoint y: 317, endPoint x: 893, endPoint y: 314, distance: 42.2
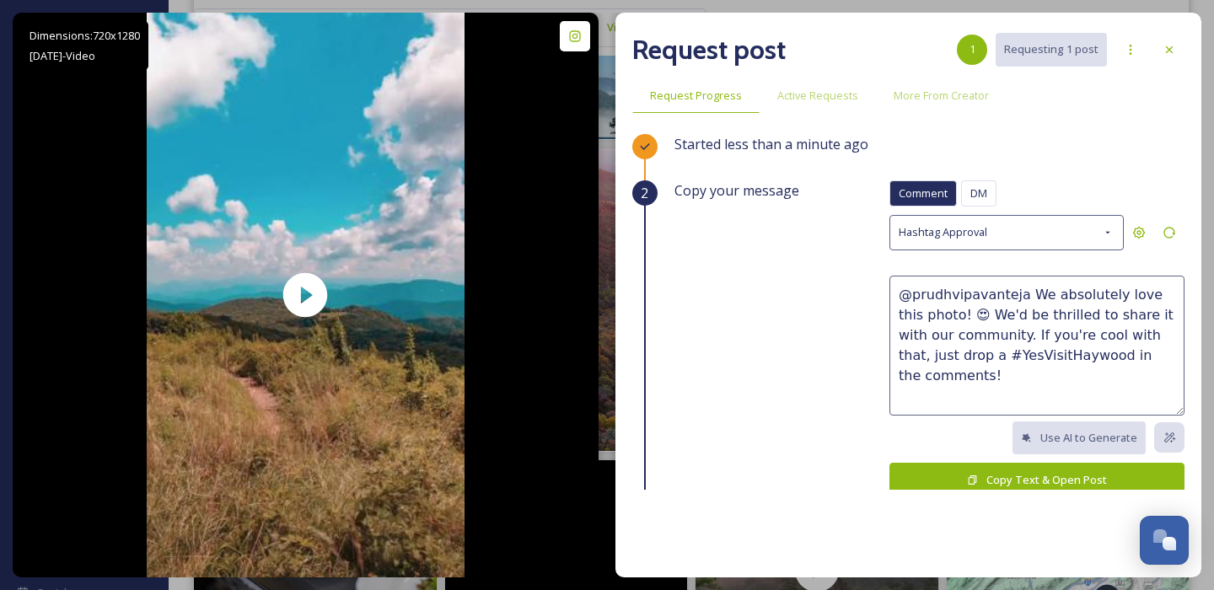
click at [893, 314] on textarea "@prudhvipavanteja We absolutely love this photo! 😍 We'd be thrilled to share it…" at bounding box center [1036, 346] width 295 height 140
type textarea "@prudhvipavanteja We absolutely love this video! 😍 We'd be thrilled to share it…"
click at [922, 472] on button "Copy Text & Open Post" at bounding box center [1036, 480] width 295 height 35
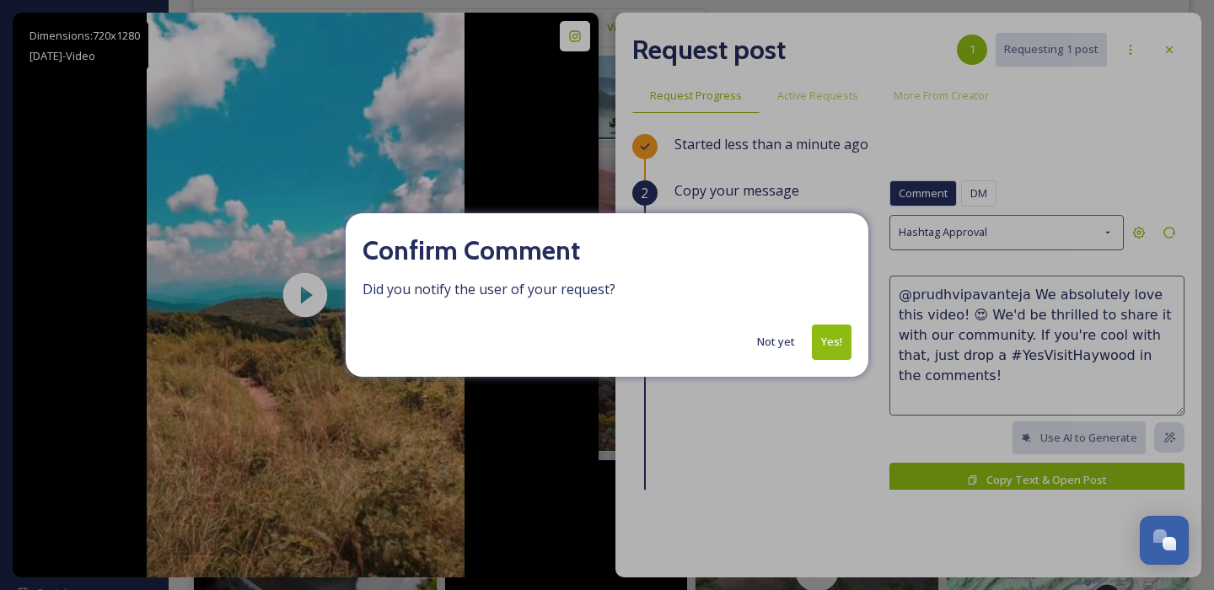
click at [838, 345] on button "Yes!" at bounding box center [832, 342] width 40 height 35
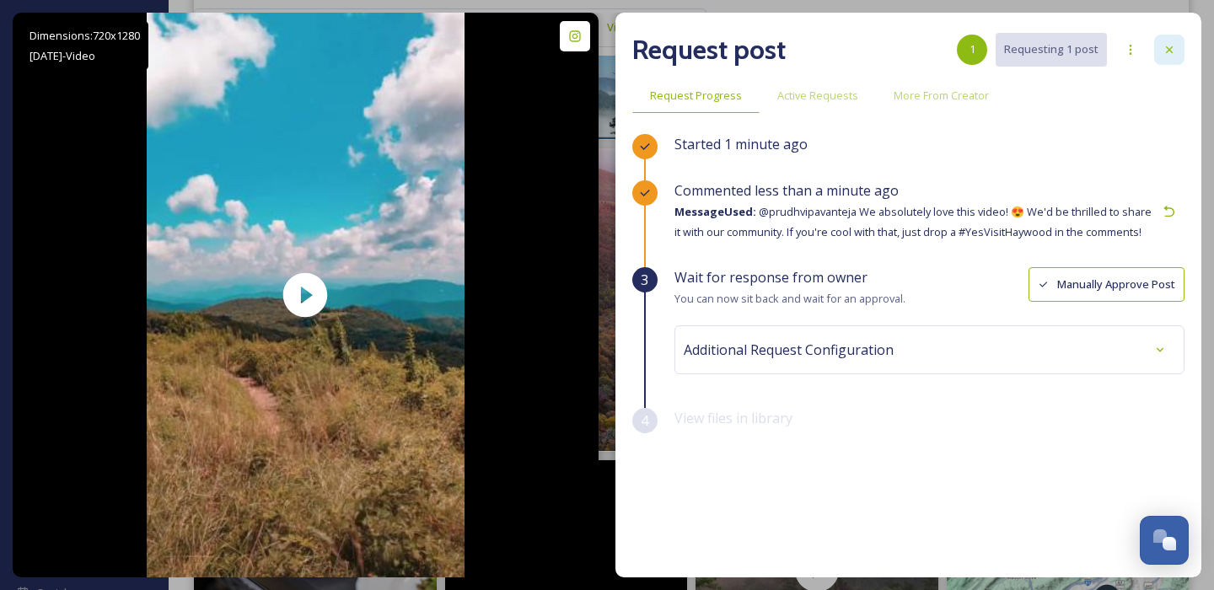
click at [1174, 52] on icon at bounding box center [1169, 49] width 13 height 13
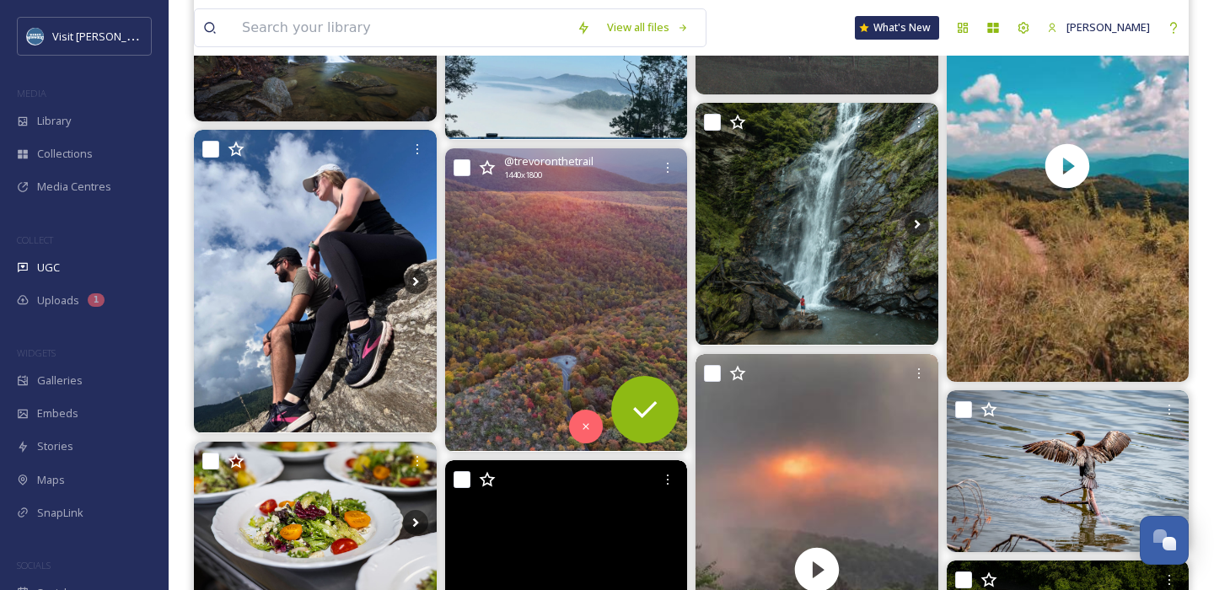
scroll to position [2988, 0]
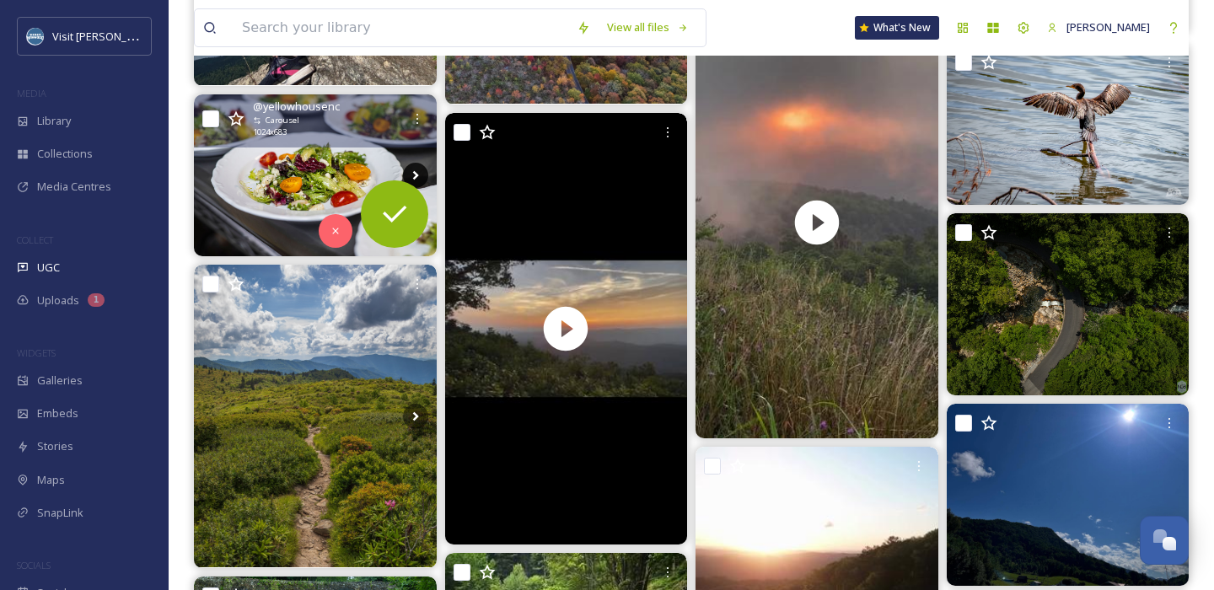
click at [407, 169] on icon at bounding box center [415, 175] width 25 height 25
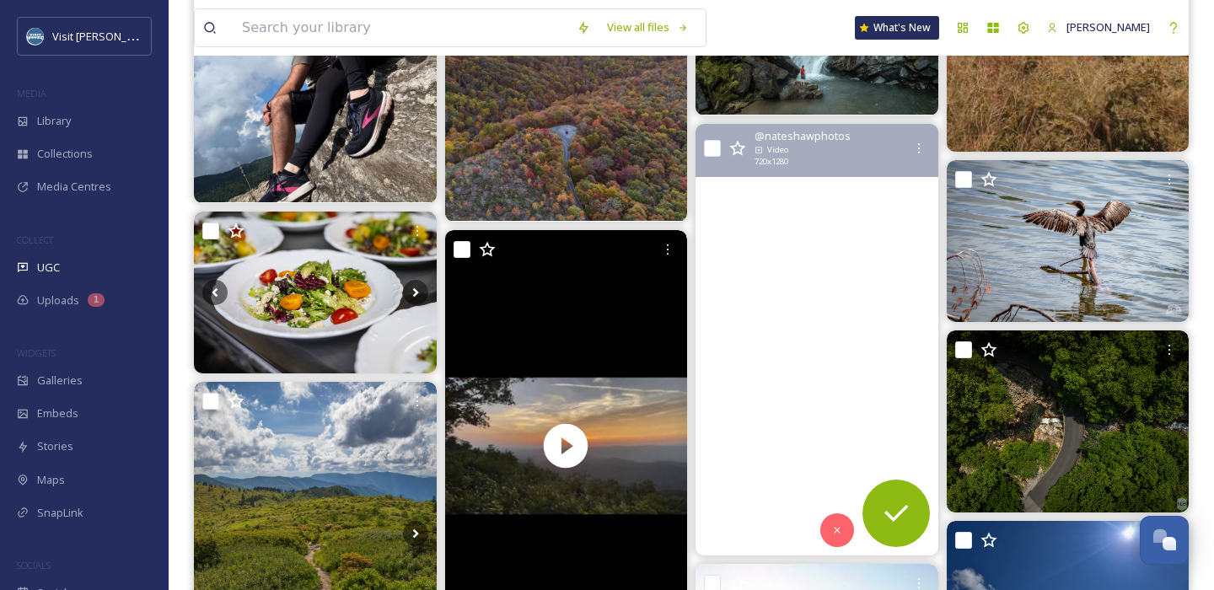
scroll to position [2866, 0]
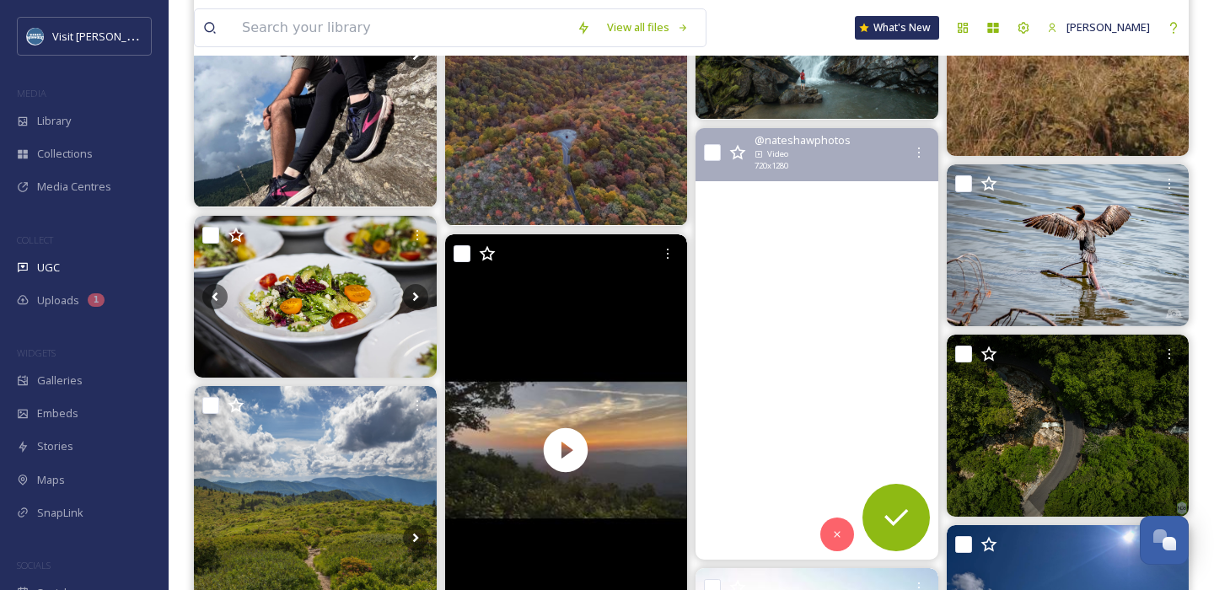
click at [858, 266] on video "Less is more\a\aI’ve never cared less about all the loud things screaming for o…" at bounding box center [816, 344] width 243 height 432
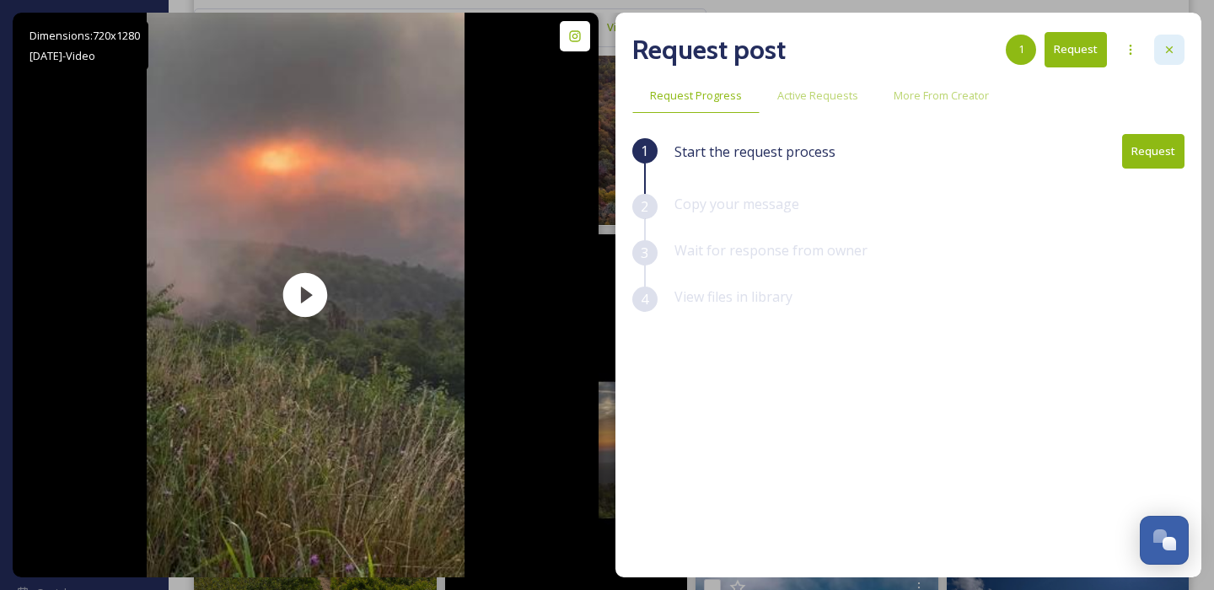
click at [1174, 46] on icon at bounding box center [1169, 49] width 13 height 13
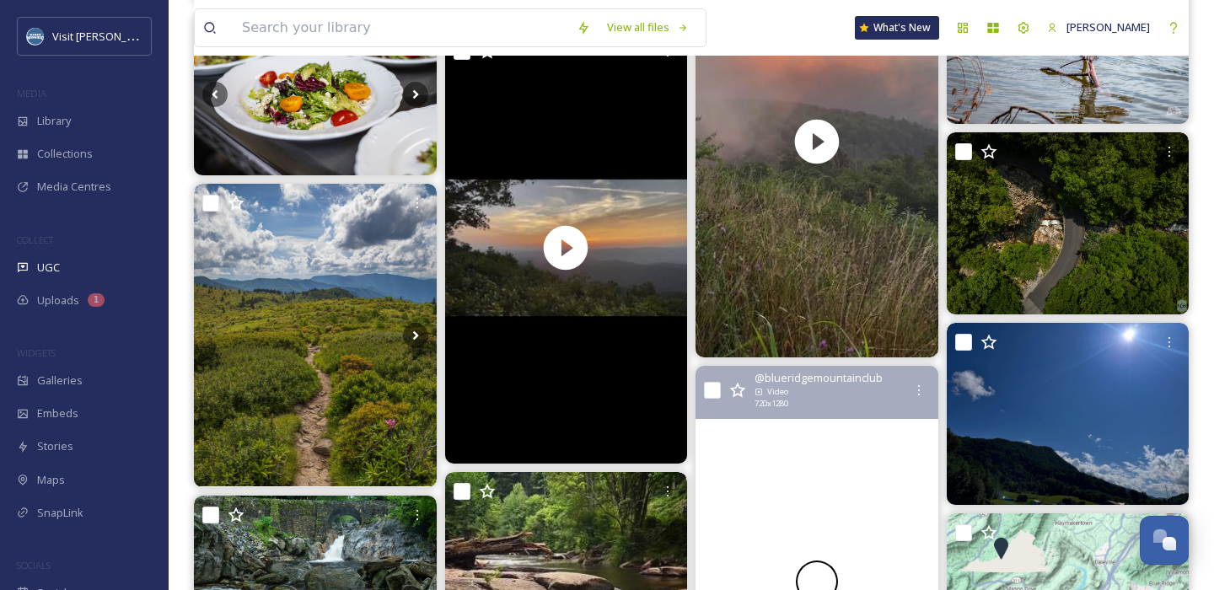
scroll to position [3144, 0]
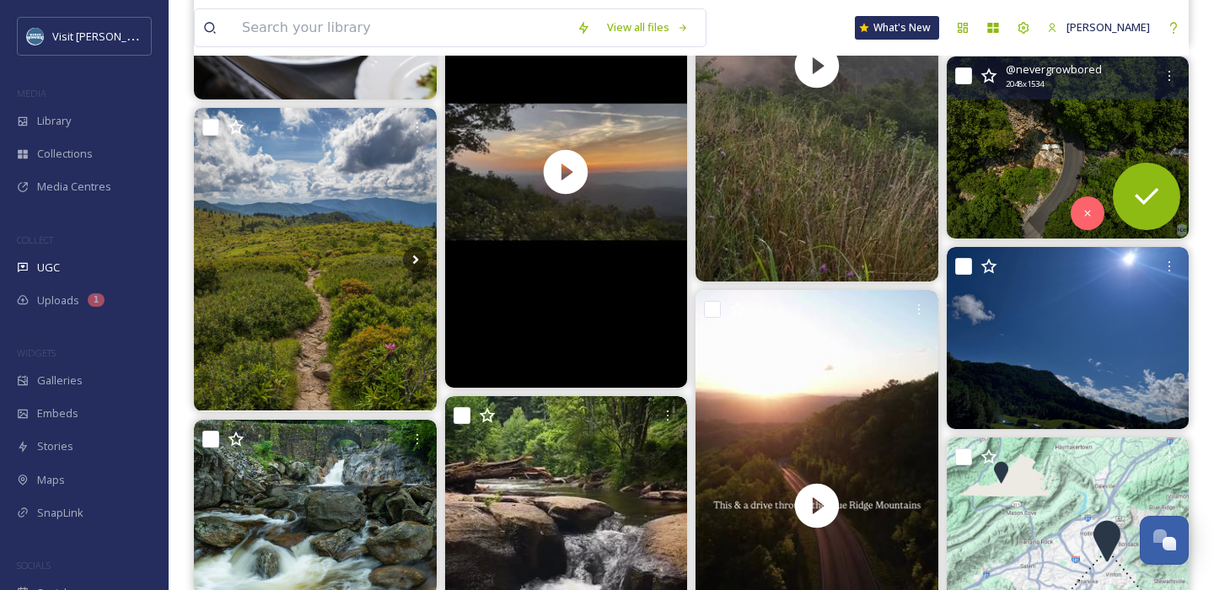
click at [1033, 169] on img at bounding box center [1068, 146] width 243 height 181
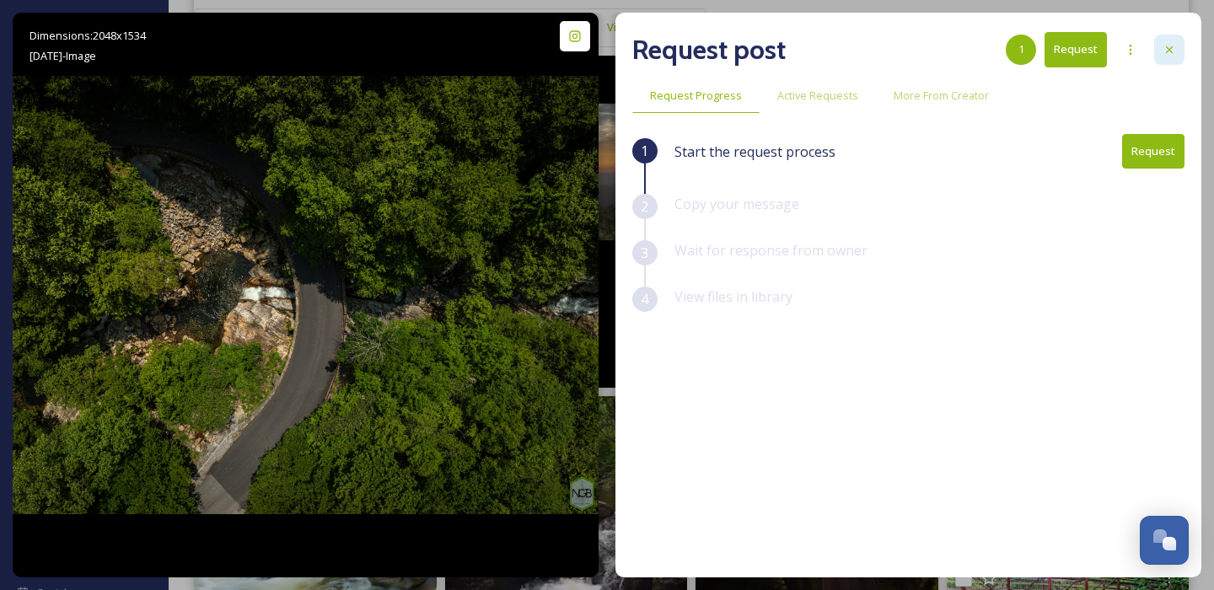
click at [1162, 37] on div at bounding box center [1169, 50] width 30 height 30
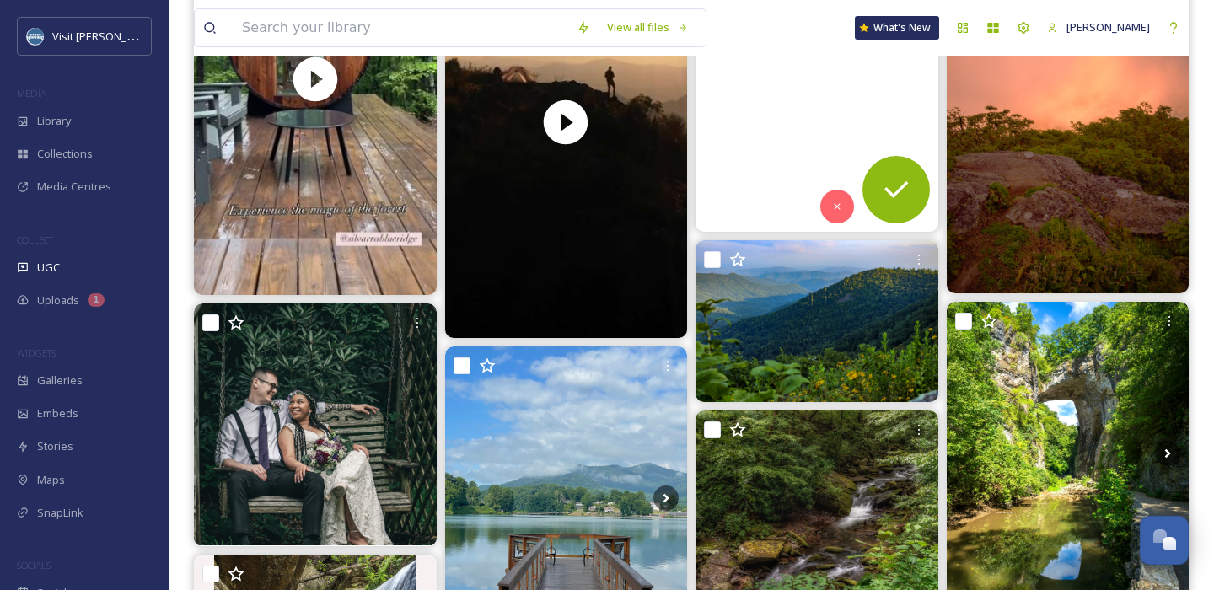
scroll to position [4255, 0]
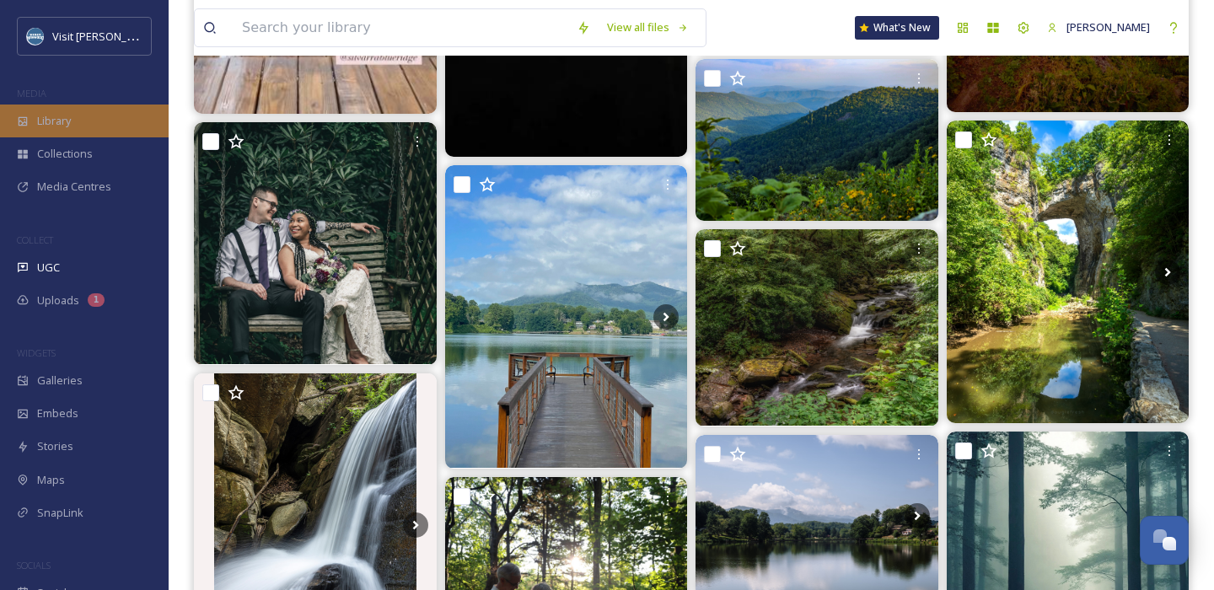
click at [46, 118] on span "Library" at bounding box center [54, 121] width 34 height 16
